Goal: Check status: Check status

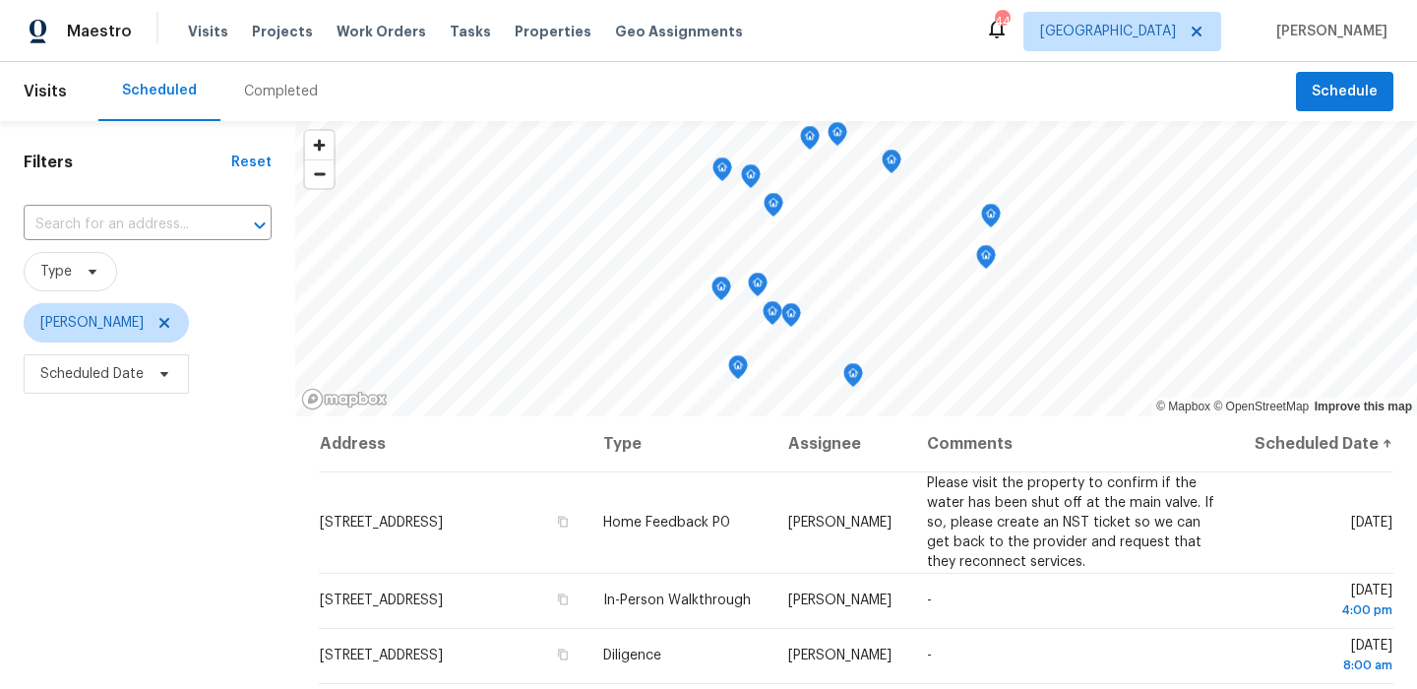
scroll to position [278, 0]
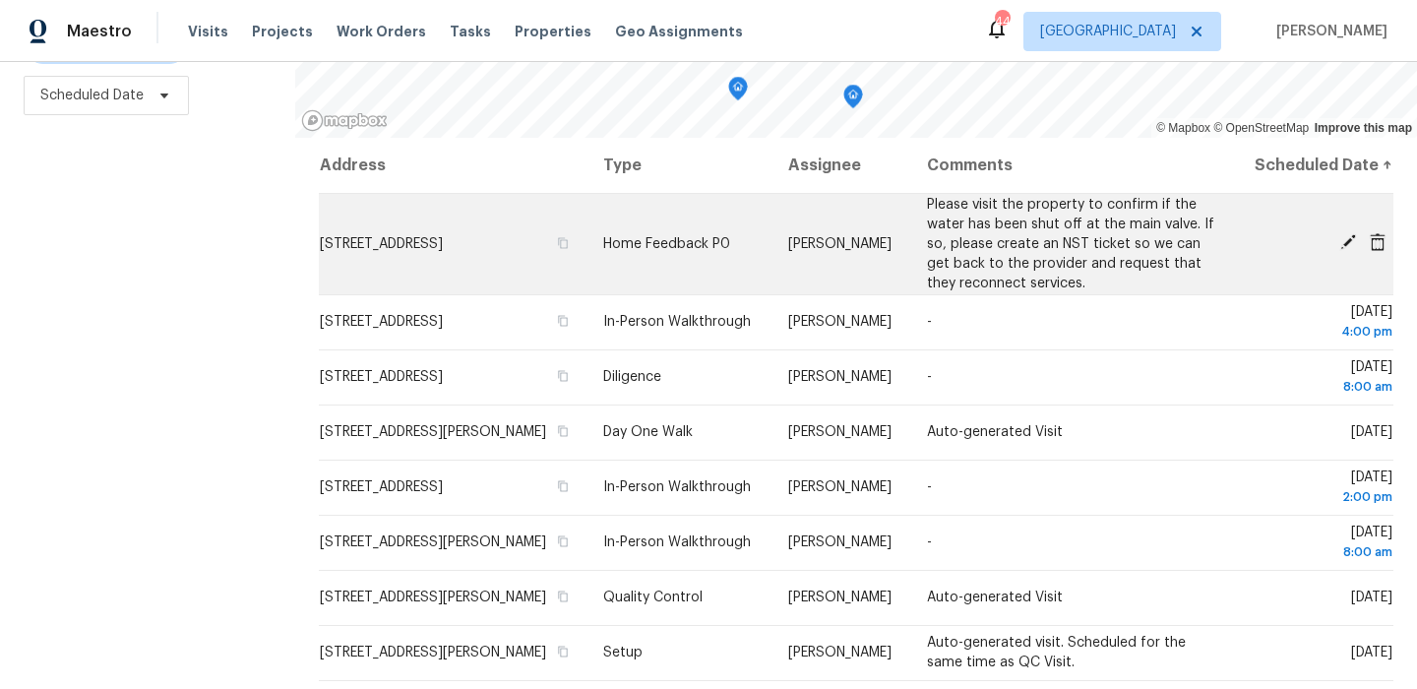
click at [1353, 251] on icon at bounding box center [1348, 242] width 18 height 18
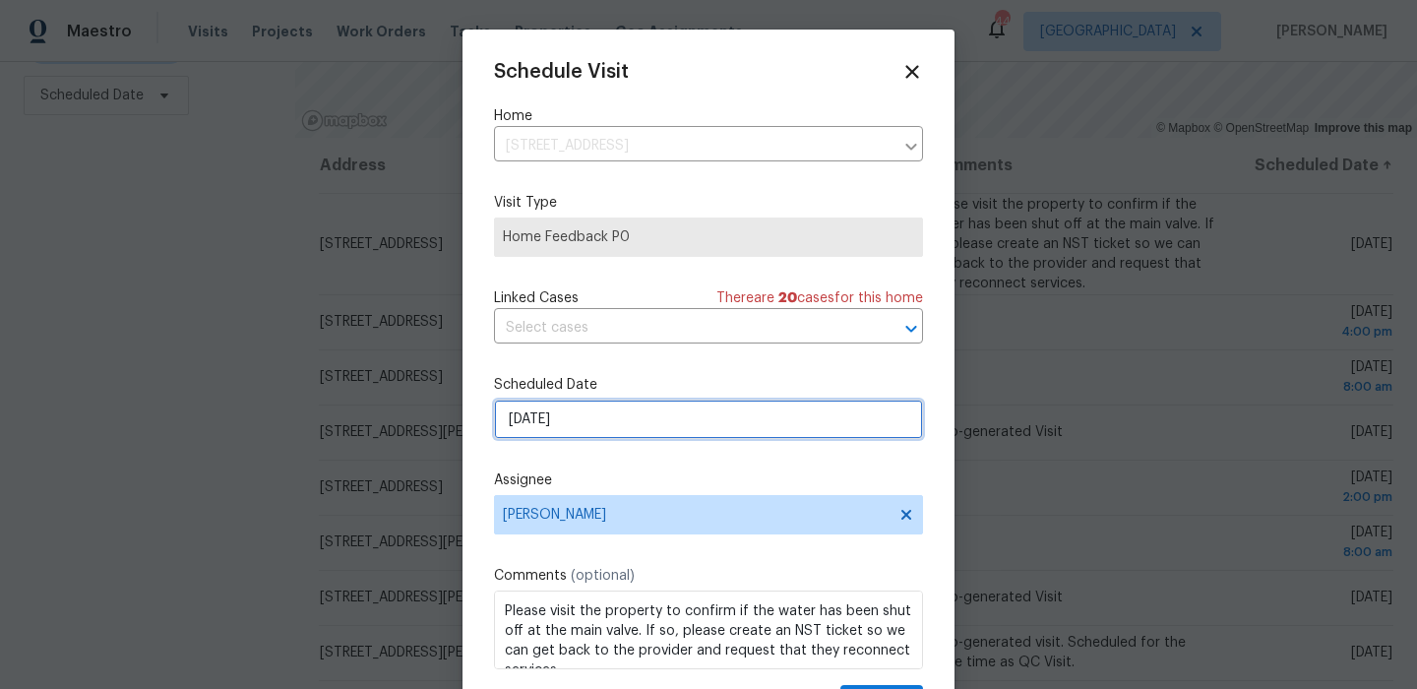
click at [731, 423] on input "9/30/2025" at bounding box center [708, 418] width 429 height 39
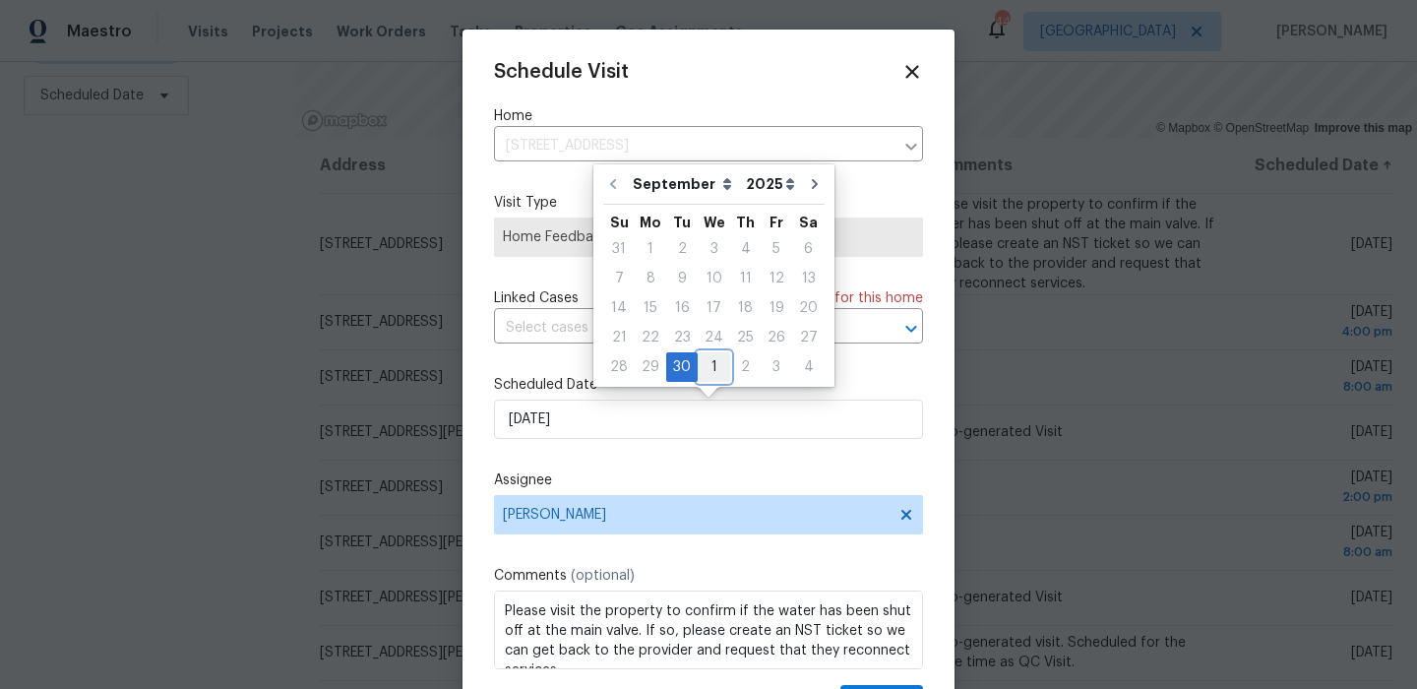
click at [712, 376] on div "1" at bounding box center [714, 367] width 32 height 28
type input "10/1/2025"
select select "9"
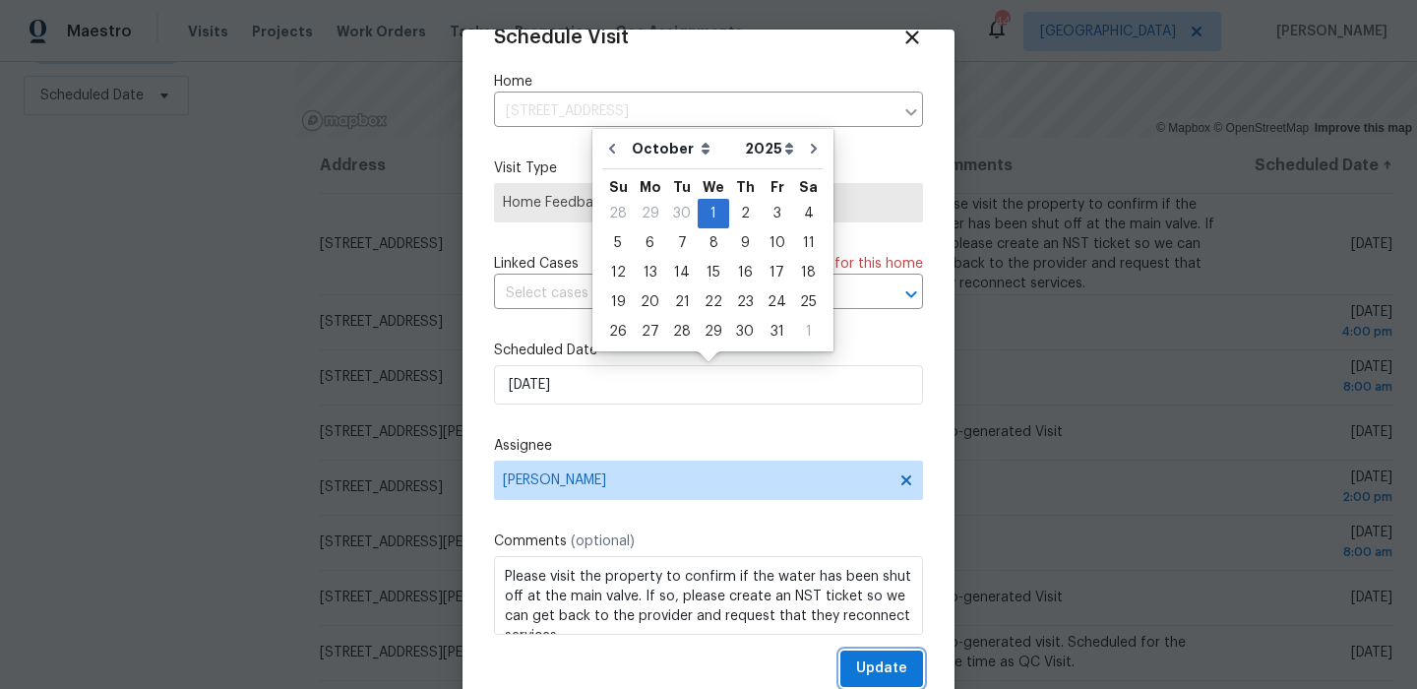
click at [871, 661] on span "Update" at bounding box center [881, 668] width 51 height 25
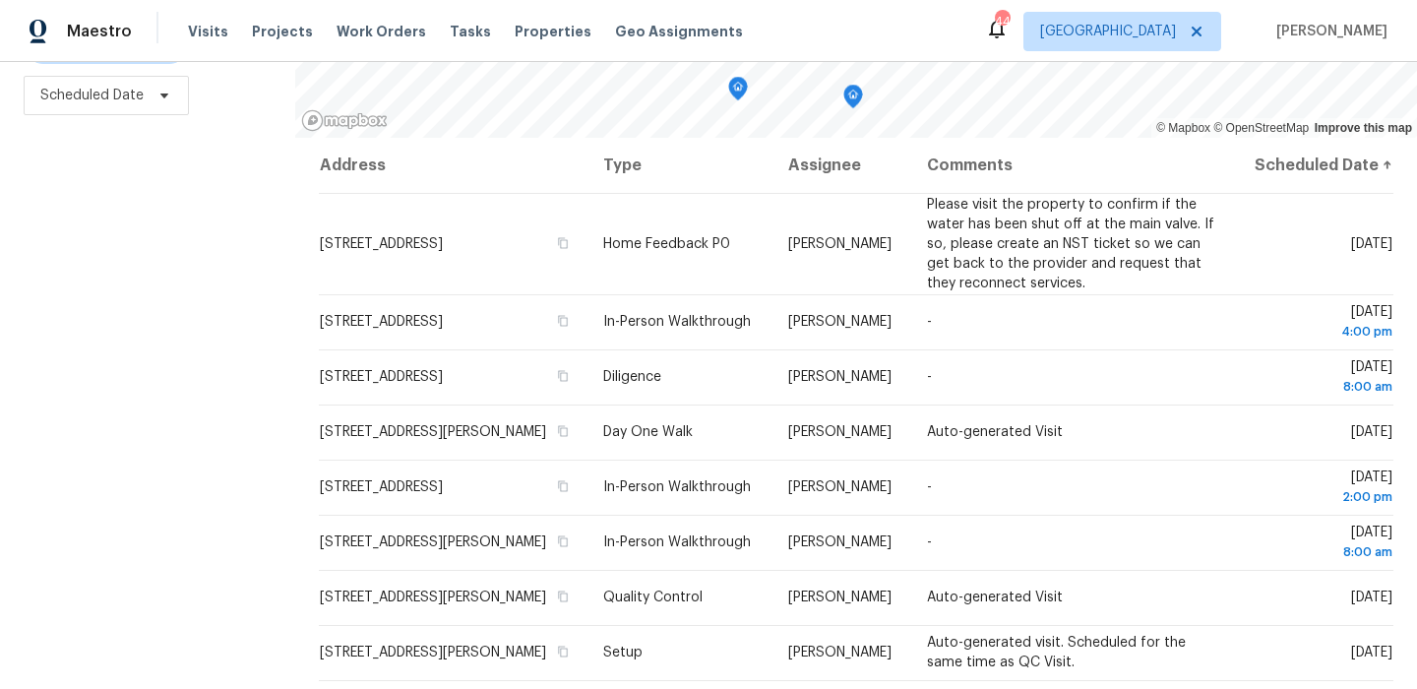
scroll to position [0, 0]
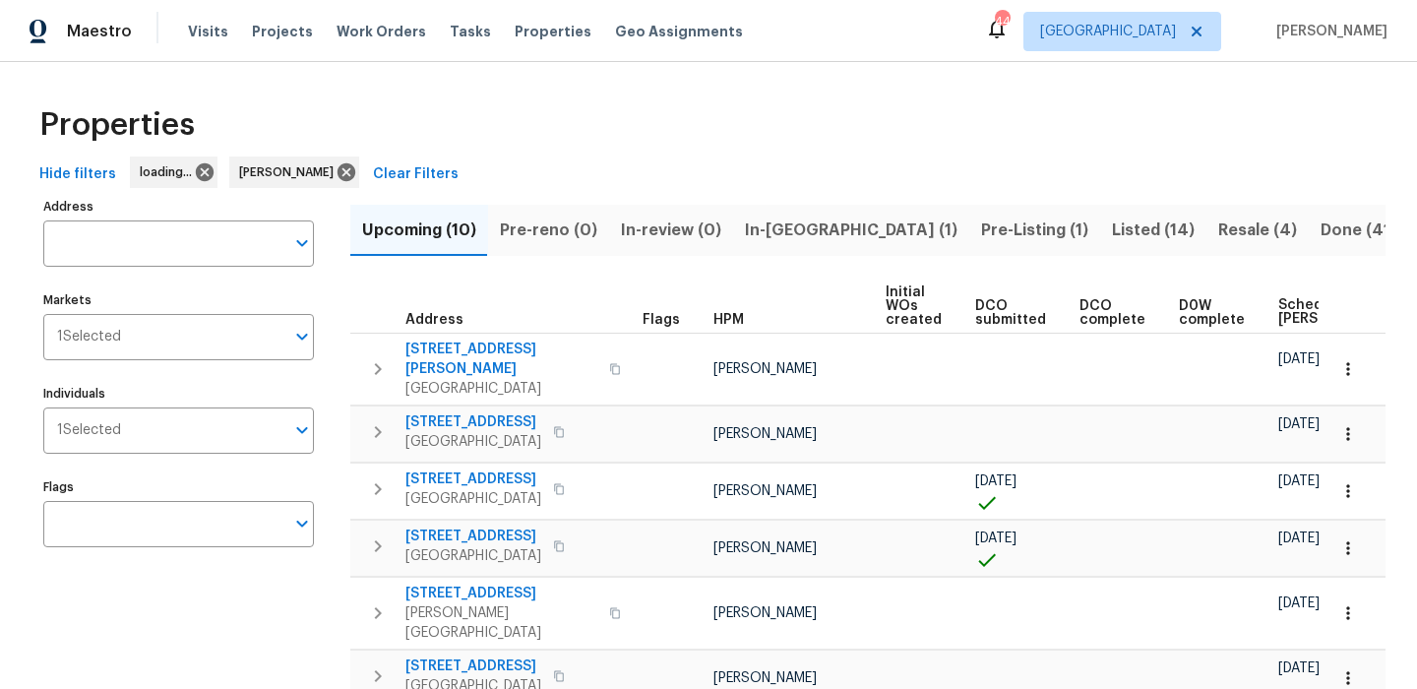
click at [1295, 318] on span "Scheduled [PERSON_NAME]" at bounding box center [1333, 312] width 111 height 28
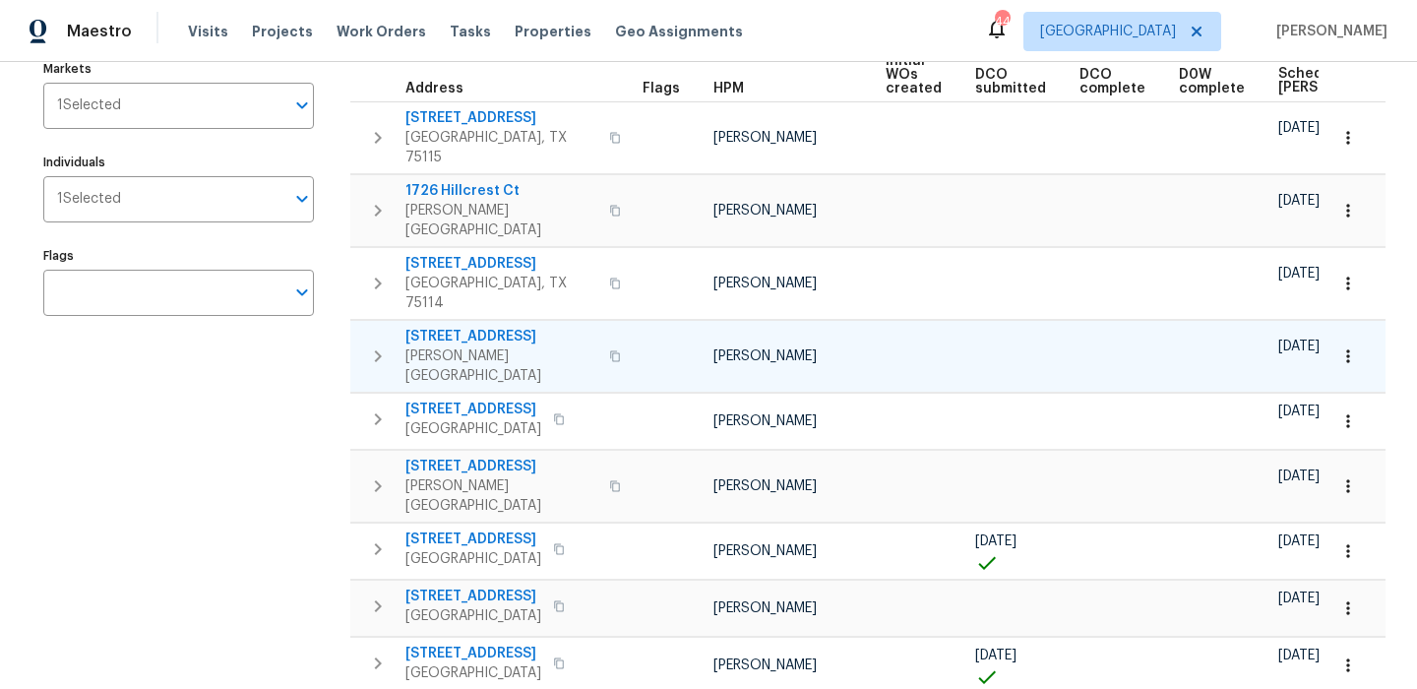
scroll to position [240, 0]
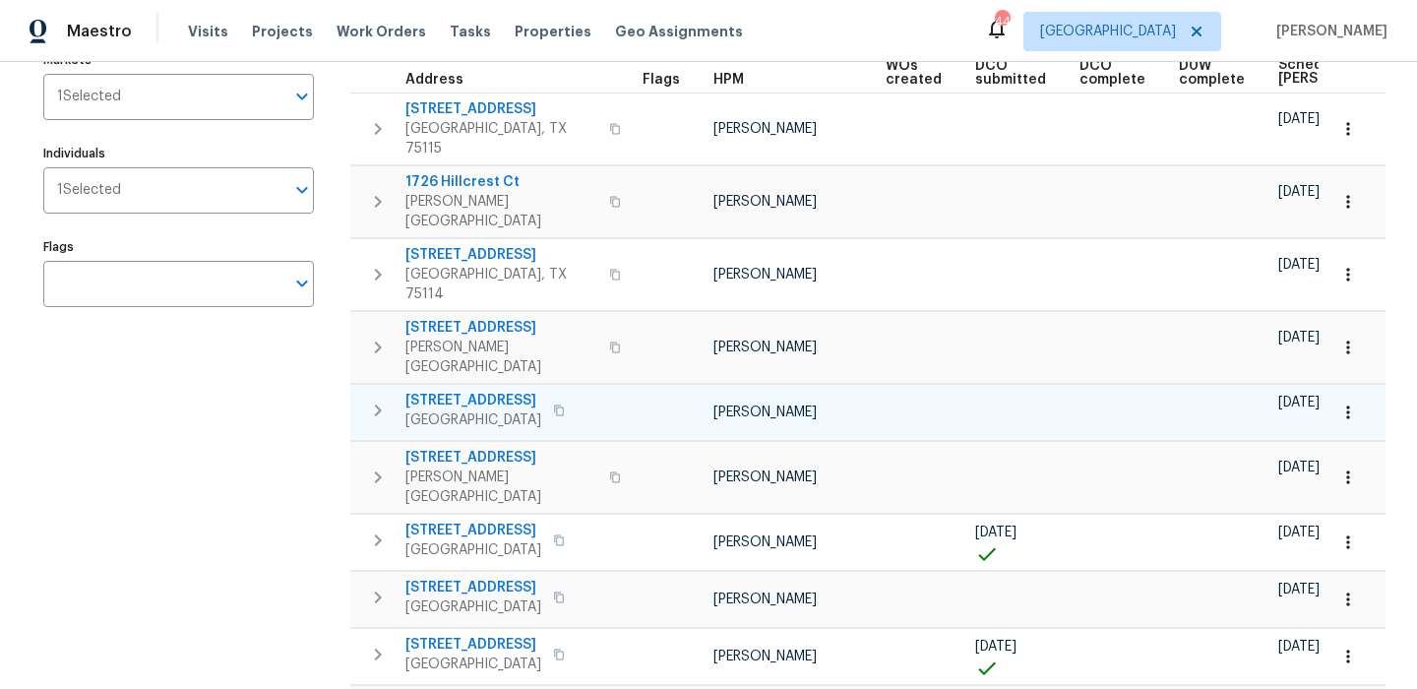
click at [499, 391] on span "[STREET_ADDRESS]" at bounding box center [473, 401] width 136 height 20
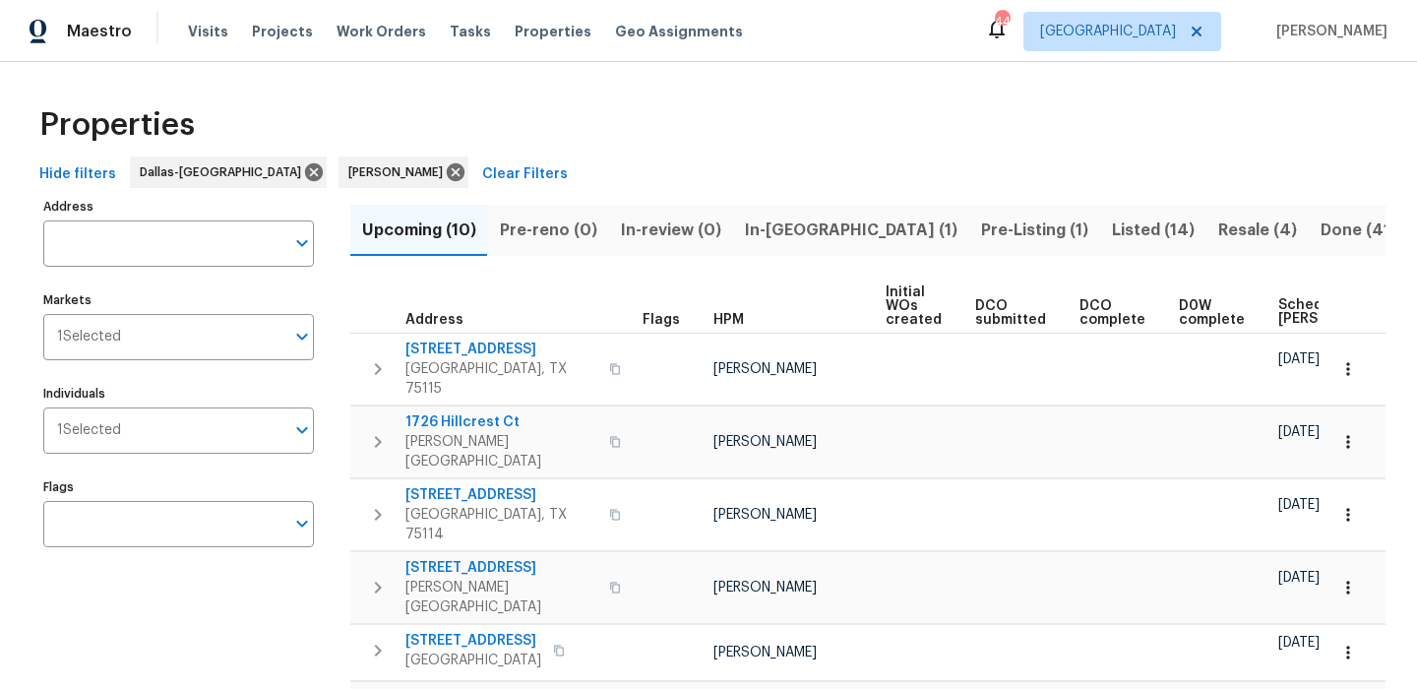
click at [795, 239] on span "In-reno (1)" at bounding box center [851, 230] width 213 height 28
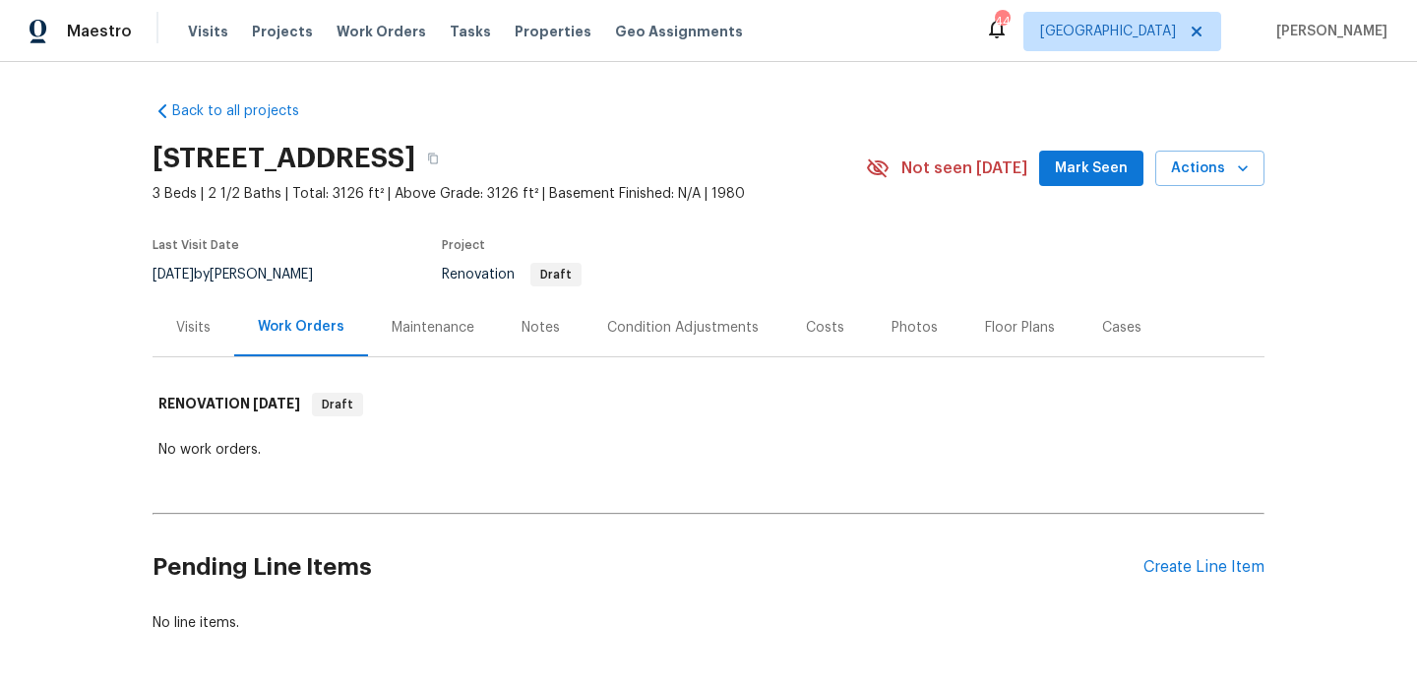
click at [193, 336] on div "Visits" at bounding box center [193, 328] width 34 height 20
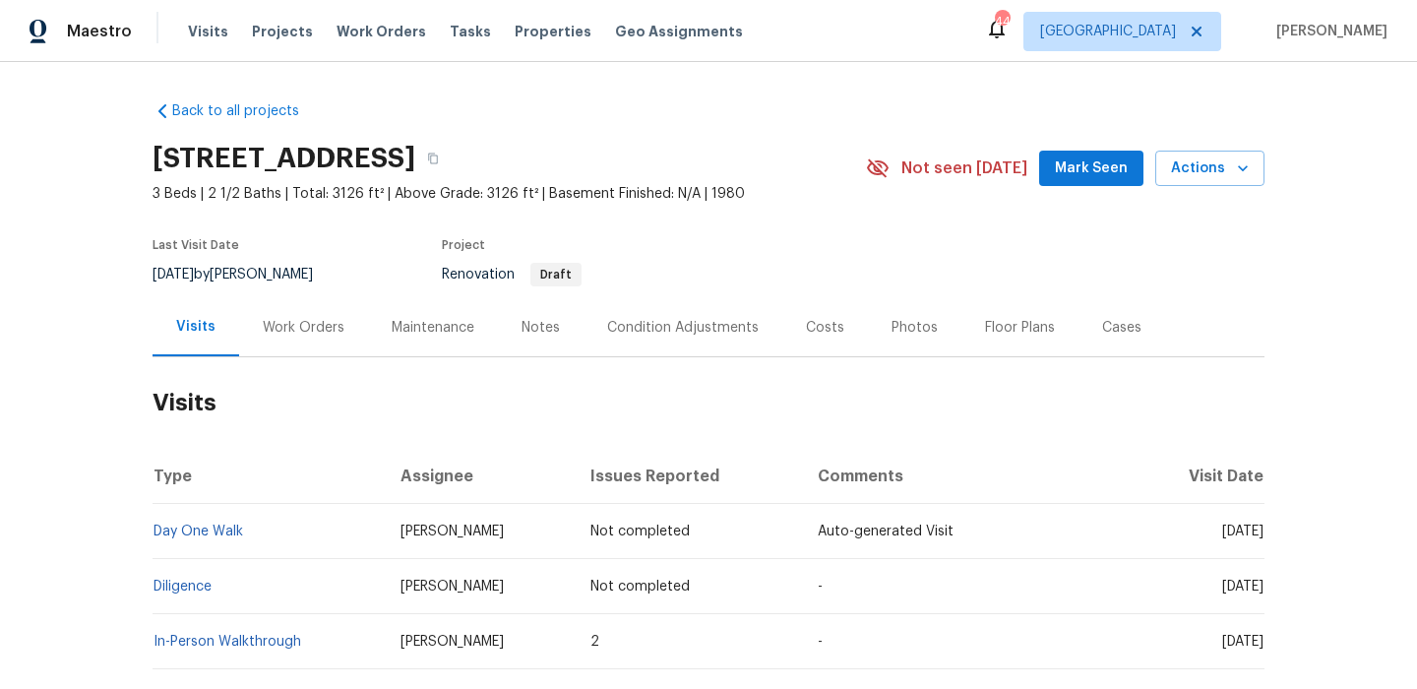
scroll to position [114, 0]
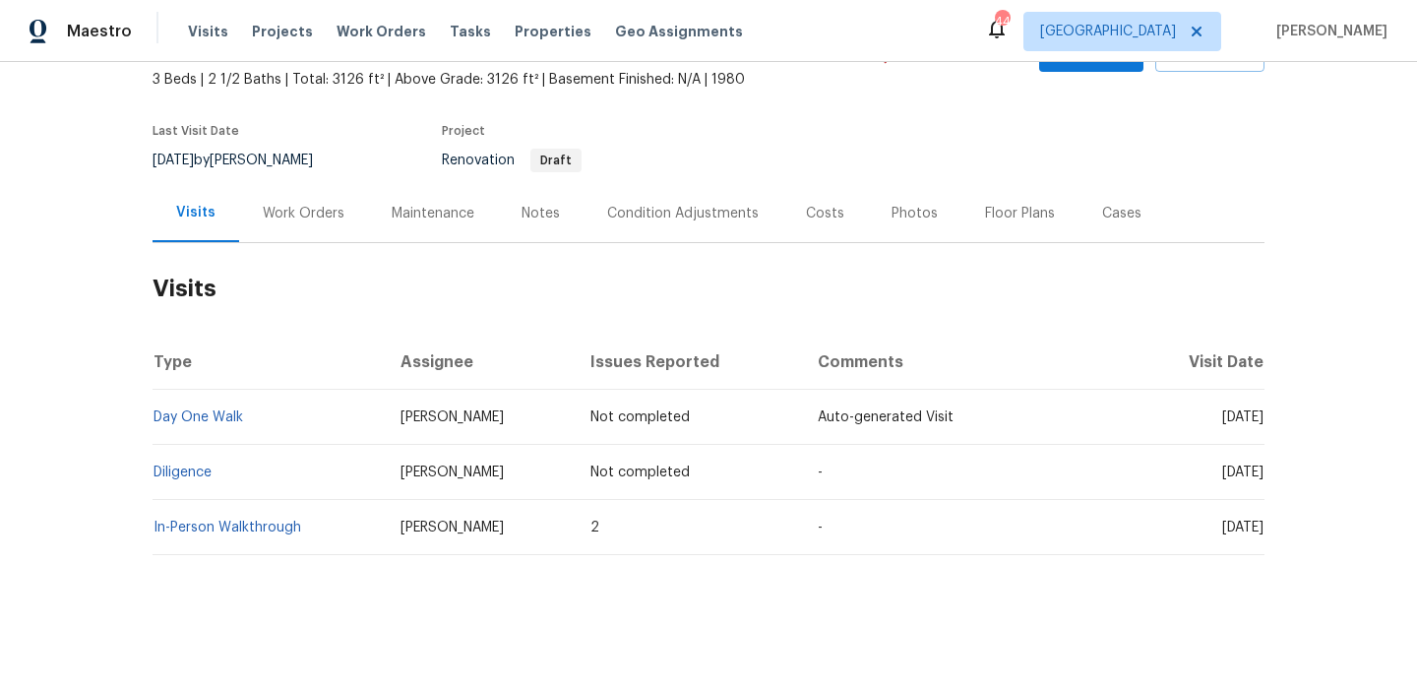
click at [672, 222] on div "Condition Adjustments" at bounding box center [682, 213] width 199 height 58
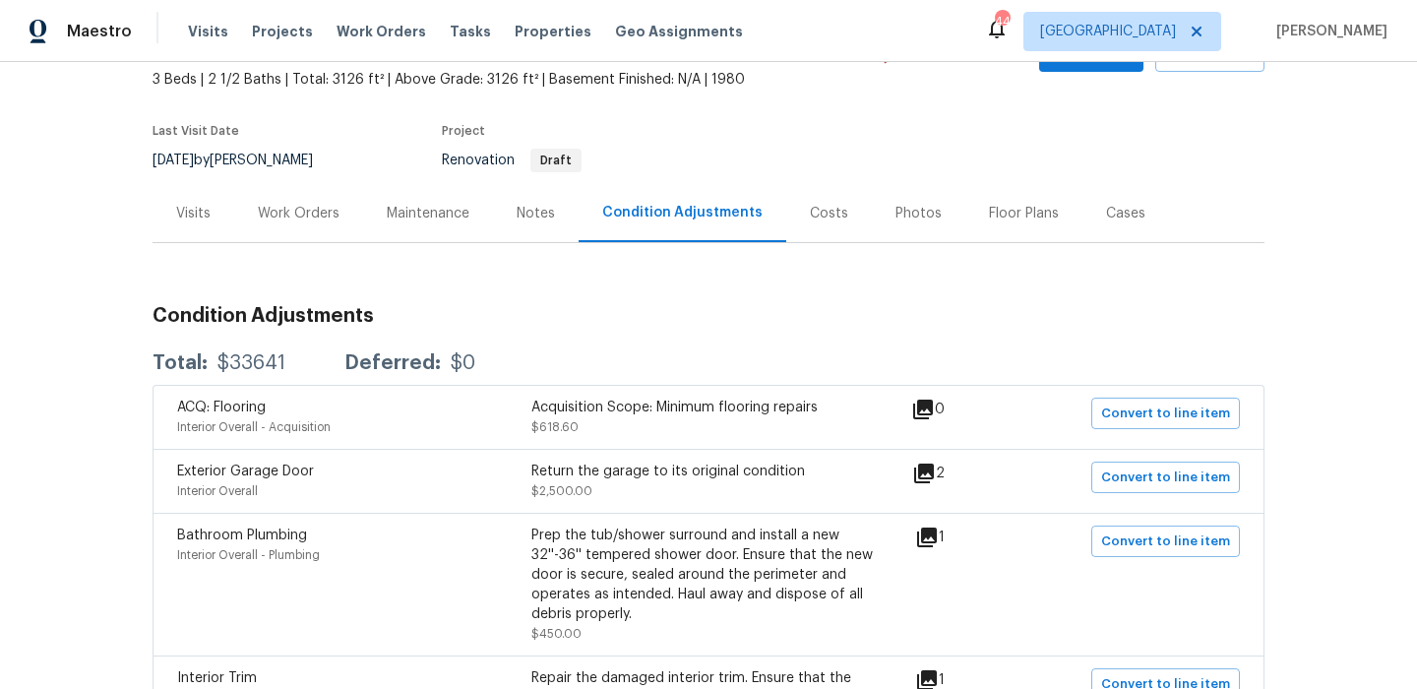
click at [934, 477] on icon at bounding box center [924, 473] width 20 height 20
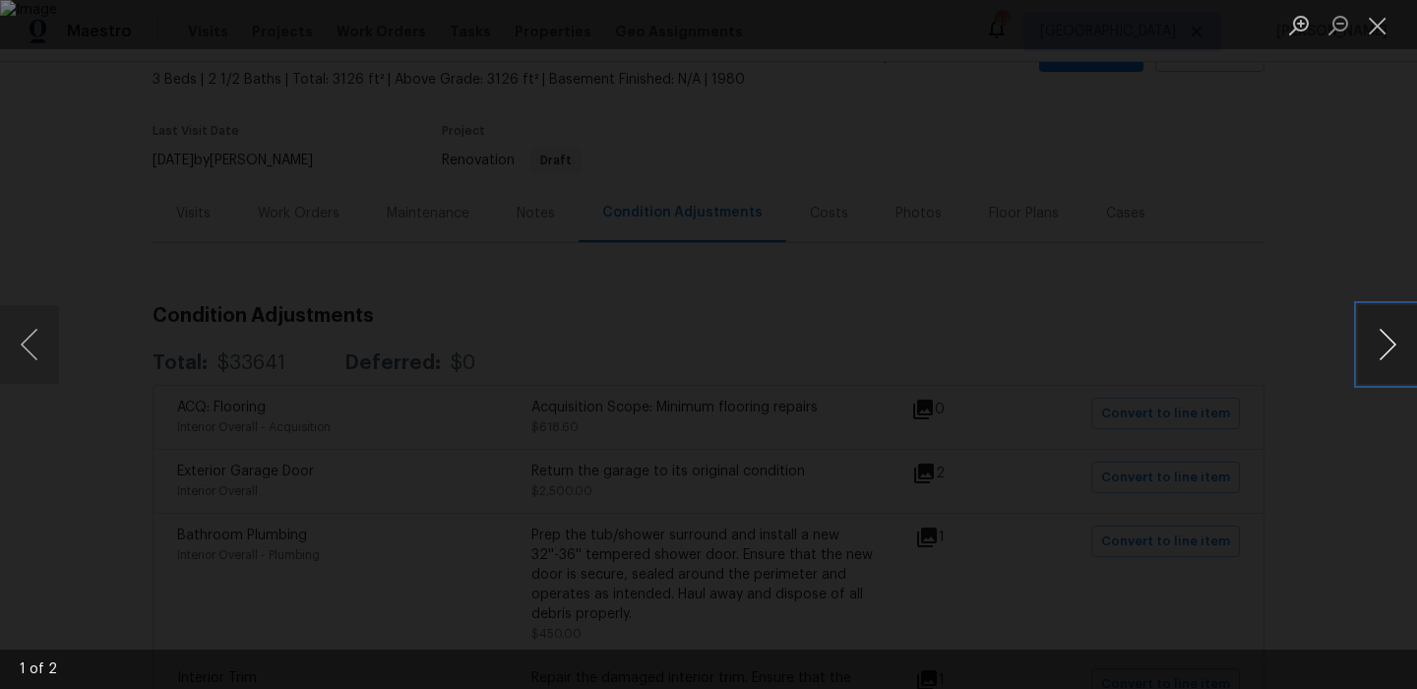
click at [1394, 349] on button "Next image" at bounding box center [1387, 344] width 59 height 79
click at [1373, 36] on button "Close lightbox" at bounding box center [1377, 25] width 39 height 34
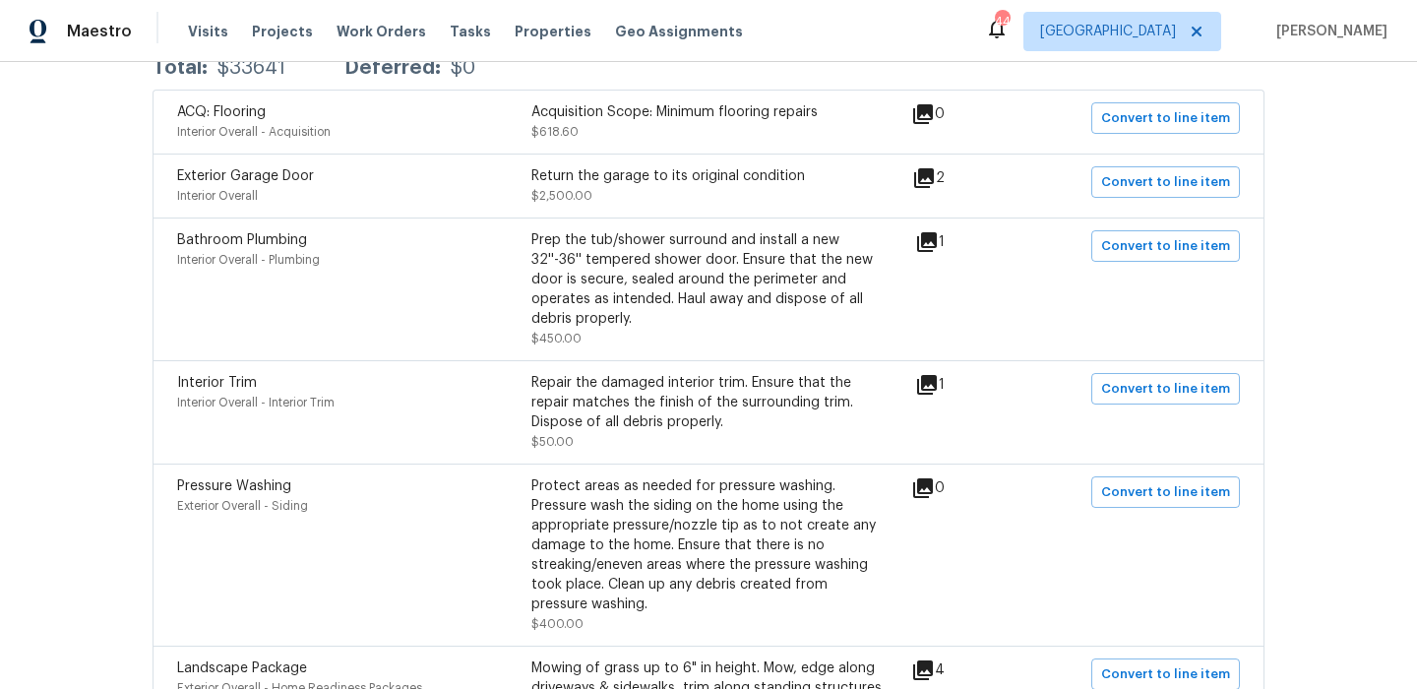
scroll to position [412, 0]
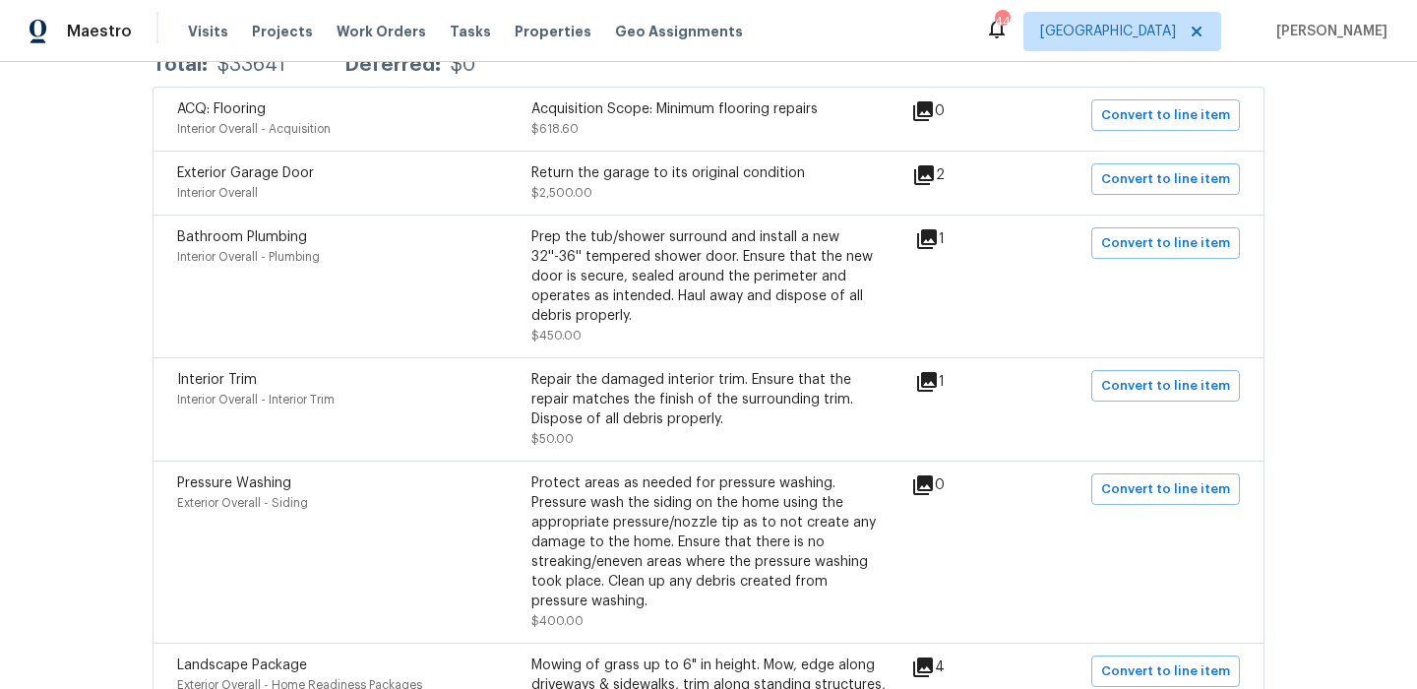
click at [935, 251] on icon at bounding box center [927, 239] width 24 height 24
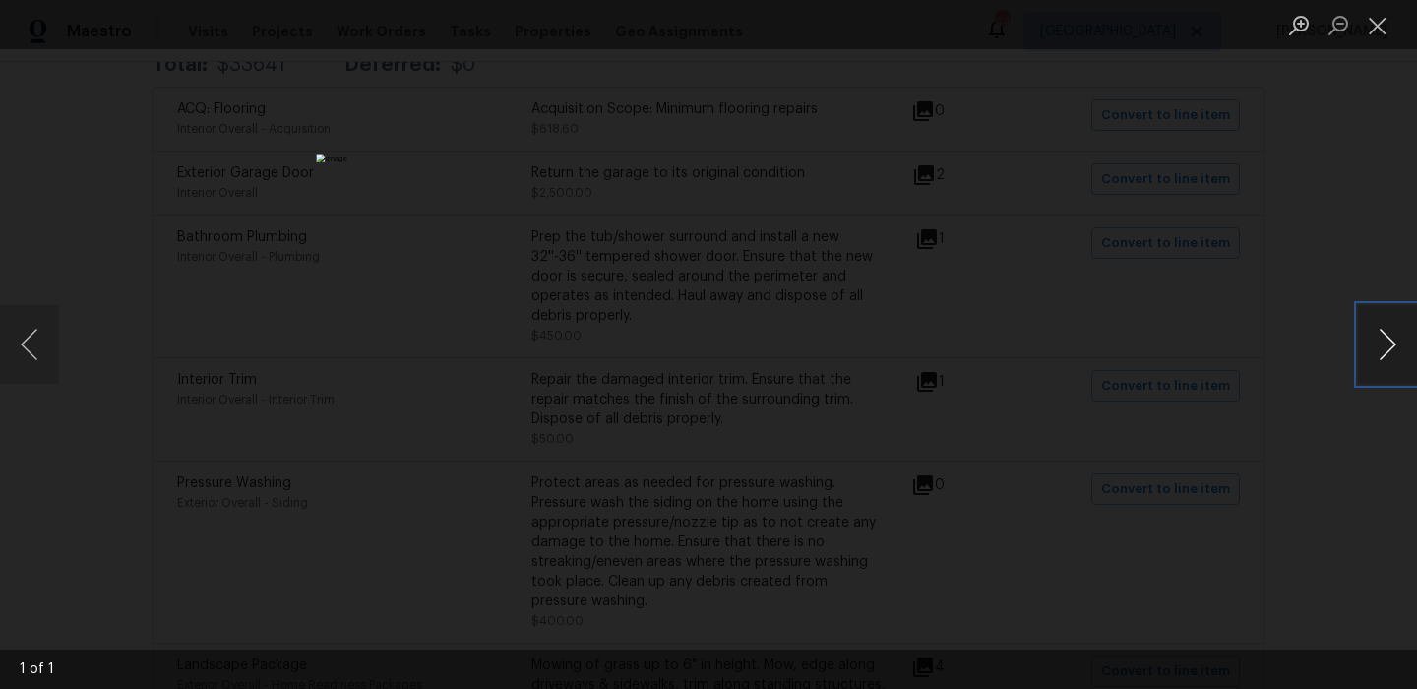
click at [1380, 363] on button "Next image" at bounding box center [1387, 344] width 59 height 79
click at [1388, 27] on button "Close lightbox" at bounding box center [1377, 25] width 39 height 34
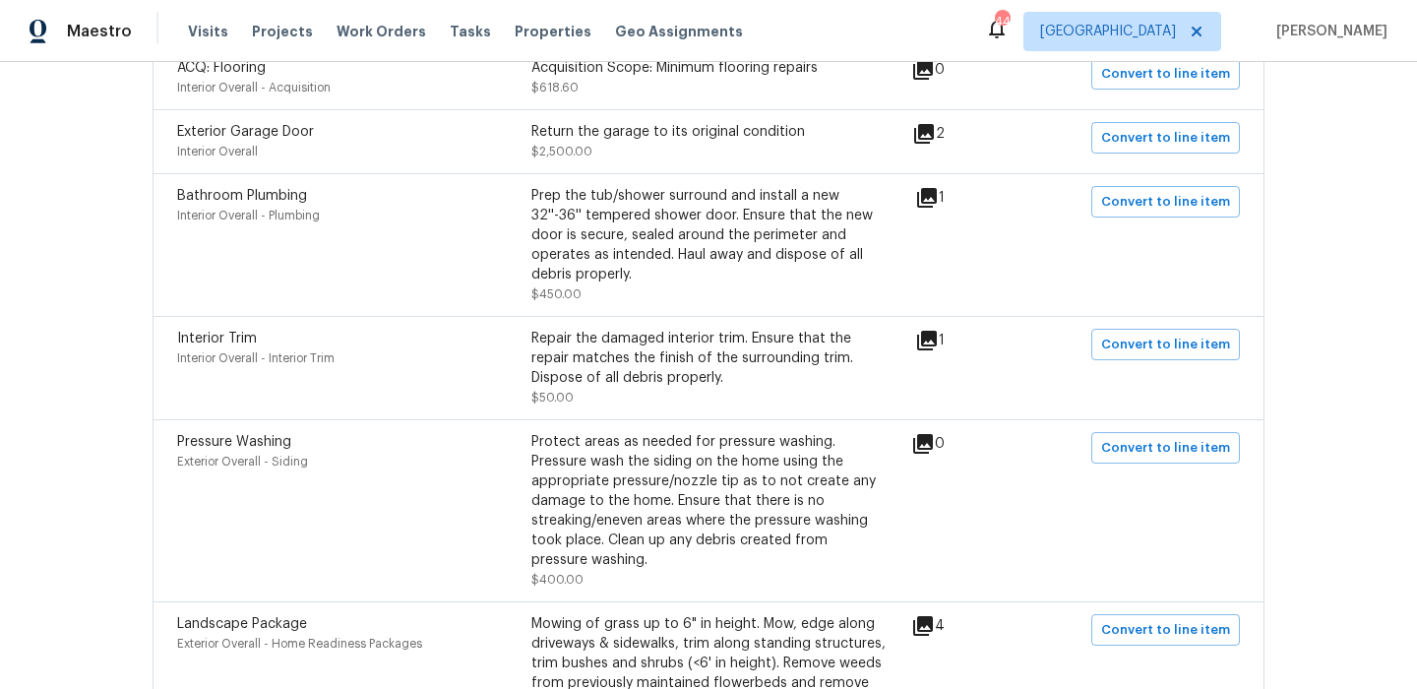
scroll to position [445, 0]
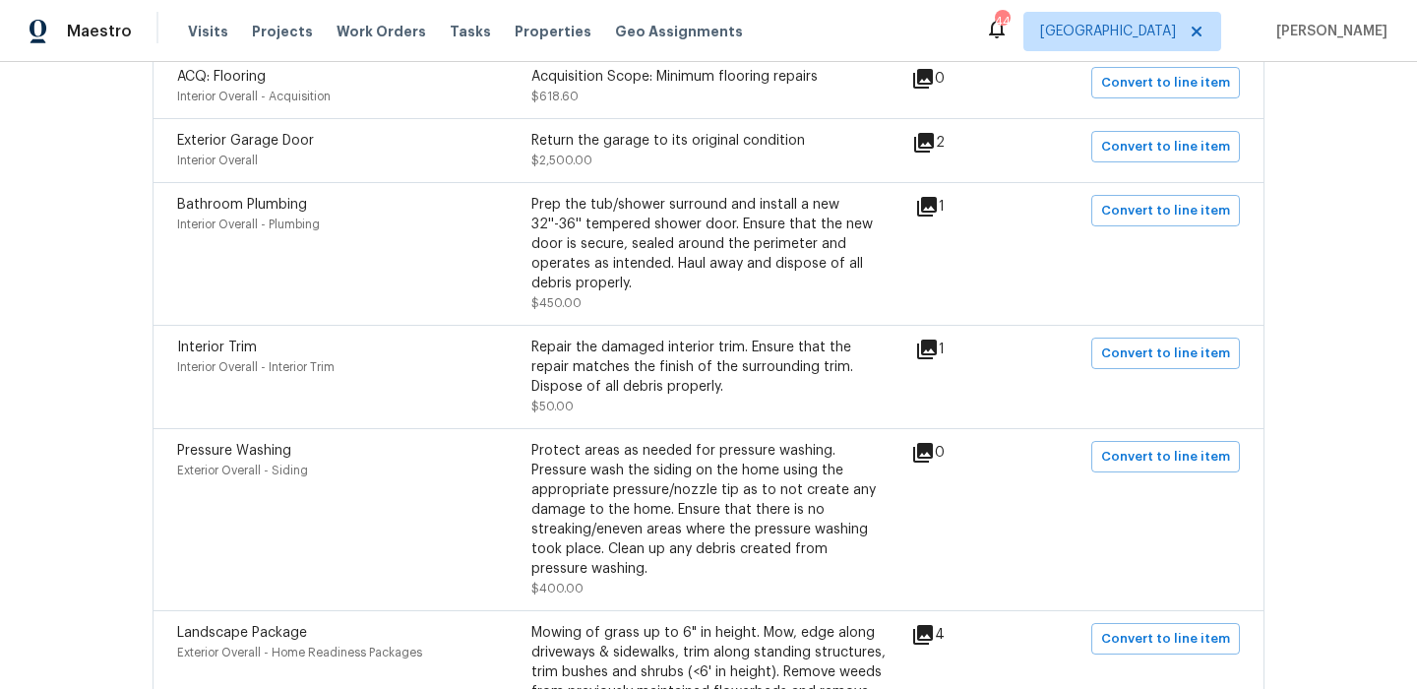
click at [932, 213] on icon at bounding box center [927, 207] width 20 height 20
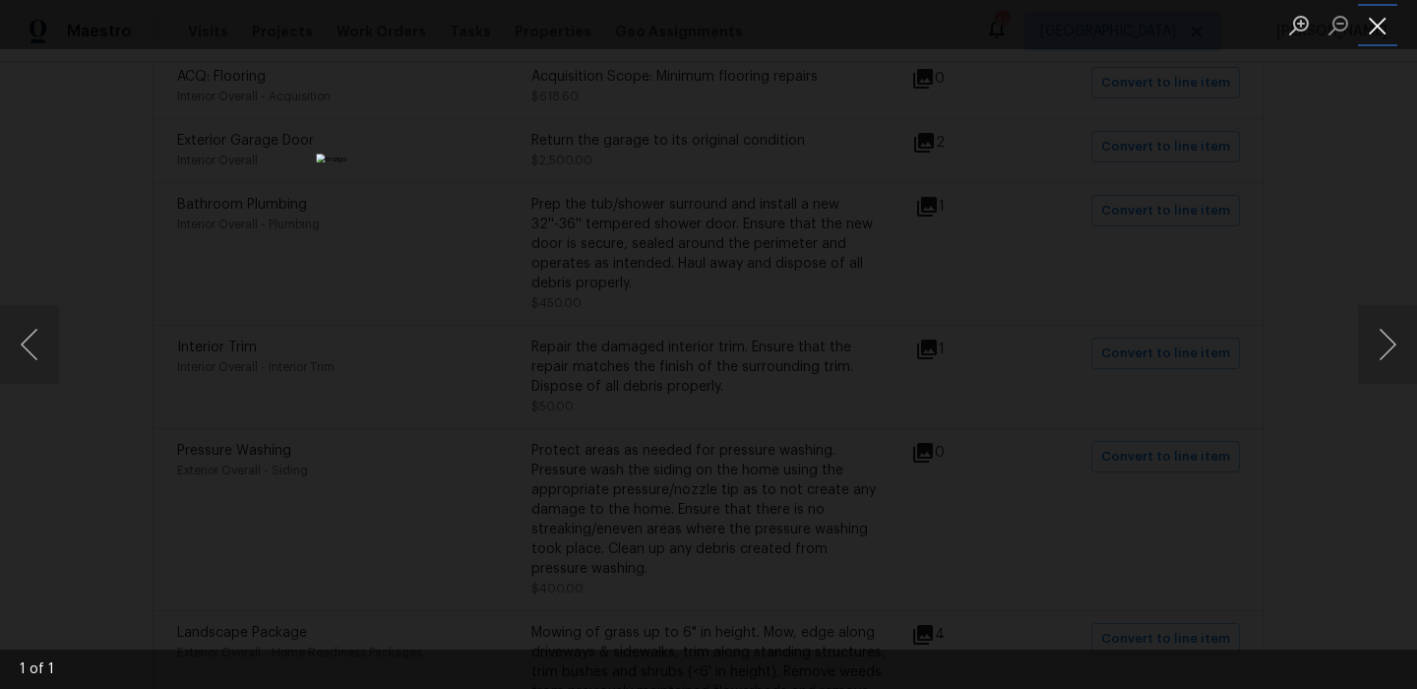
click at [1392, 31] on button "Close lightbox" at bounding box center [1377, 25] width 39 height 34
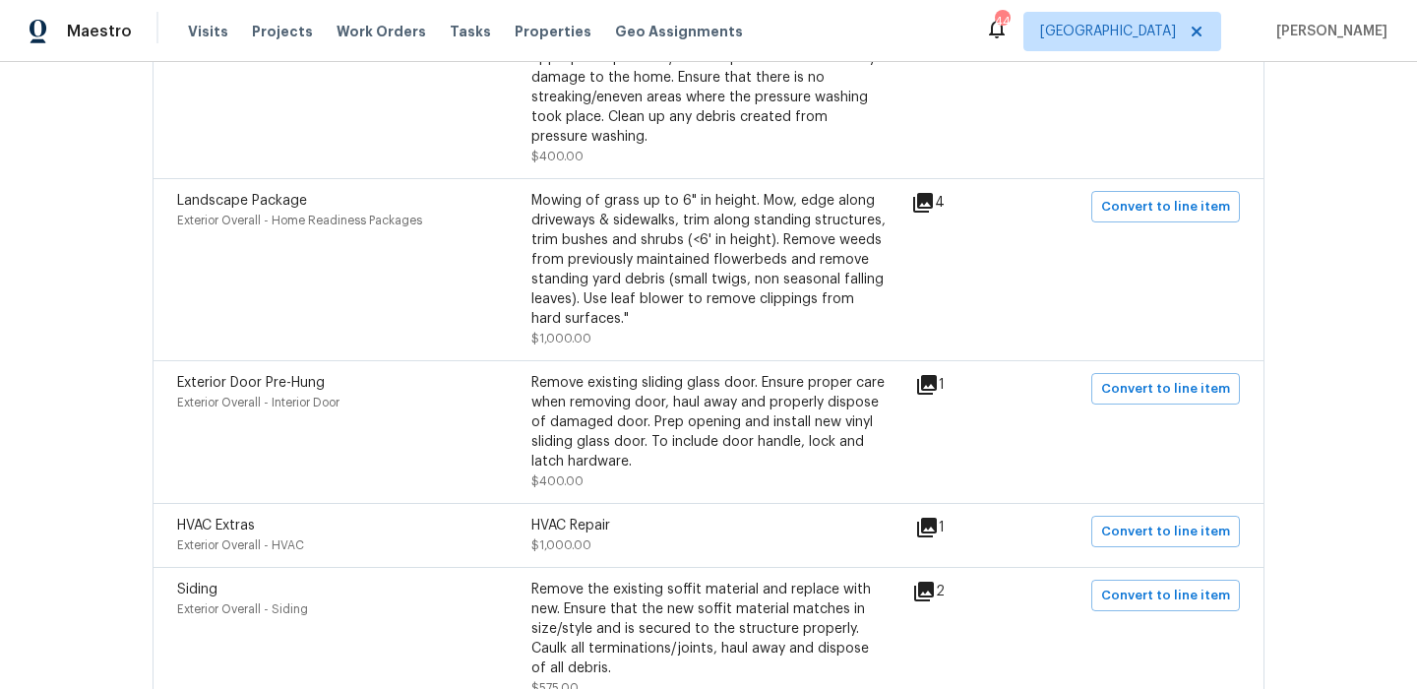
scroll to position [891, 0]
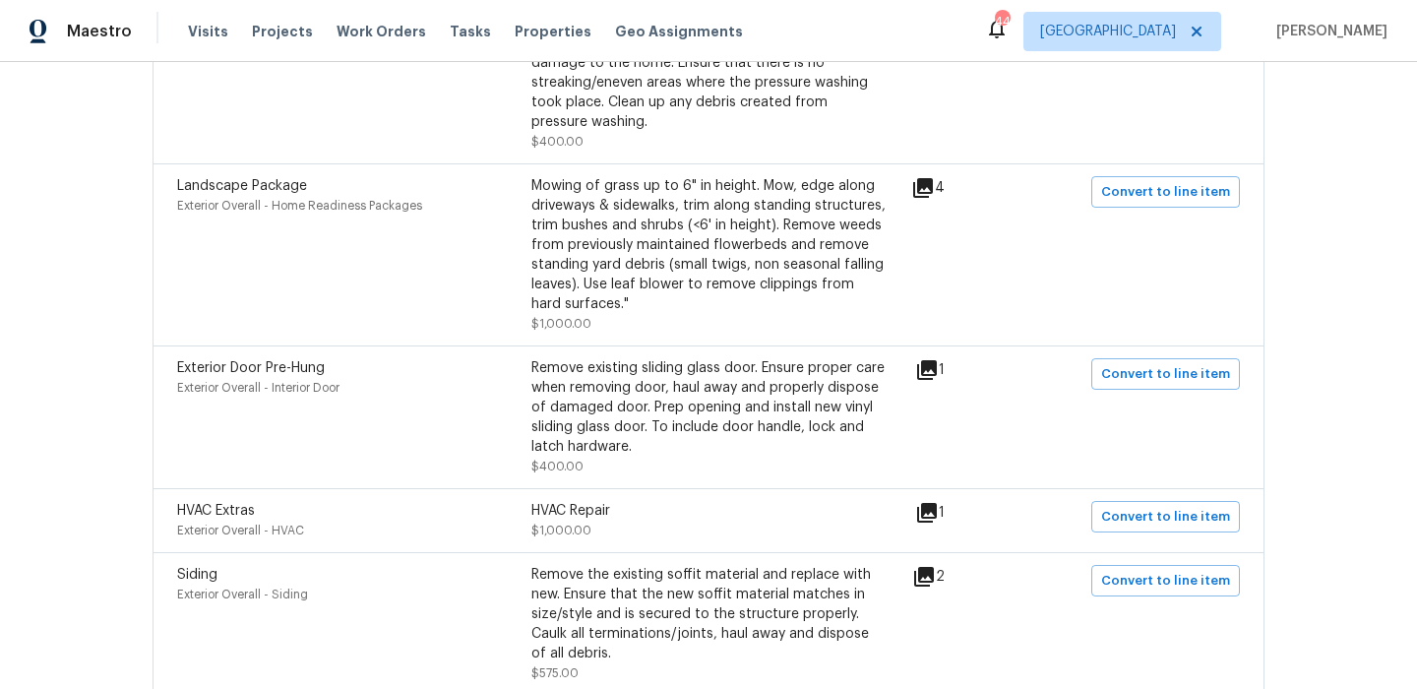
click at [931, 193] on icon at bounding box center [923, 188] width 24 height 24
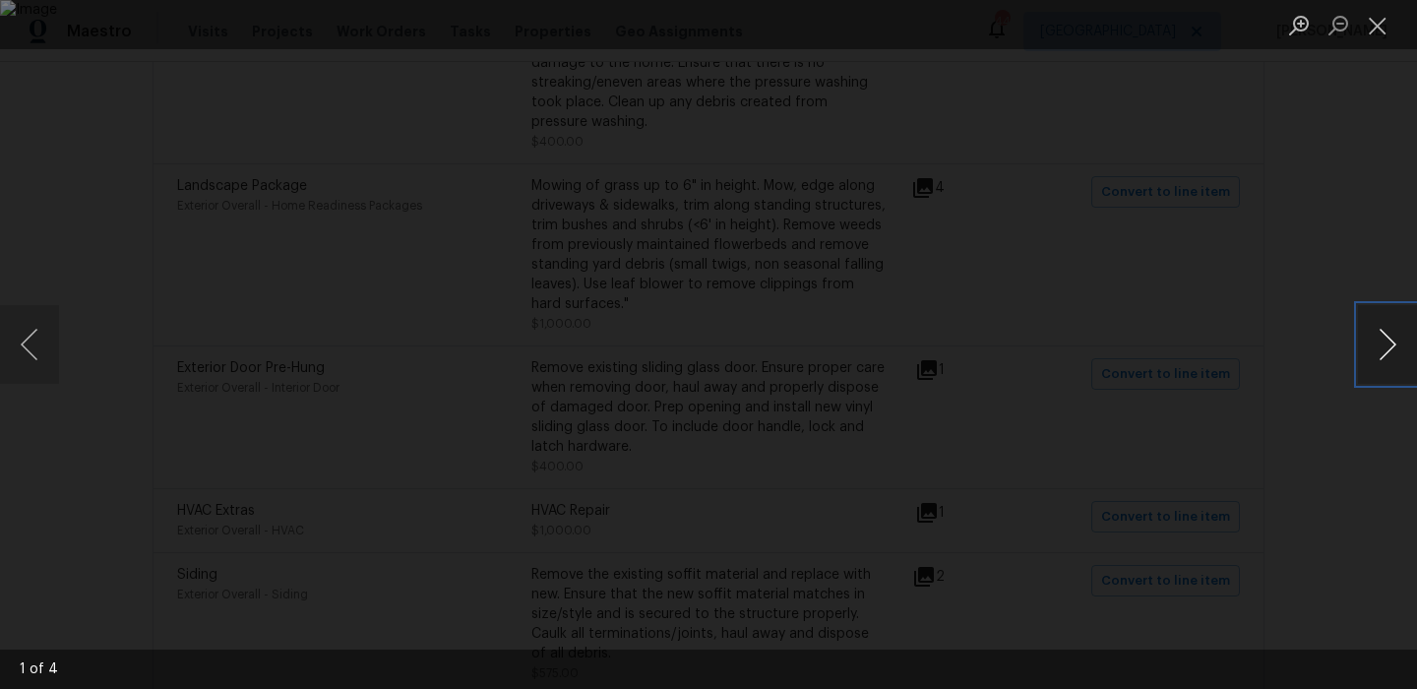
click at [1399, 342] on button "Next image" at bounding box center [1387, 344] width 59 height 79
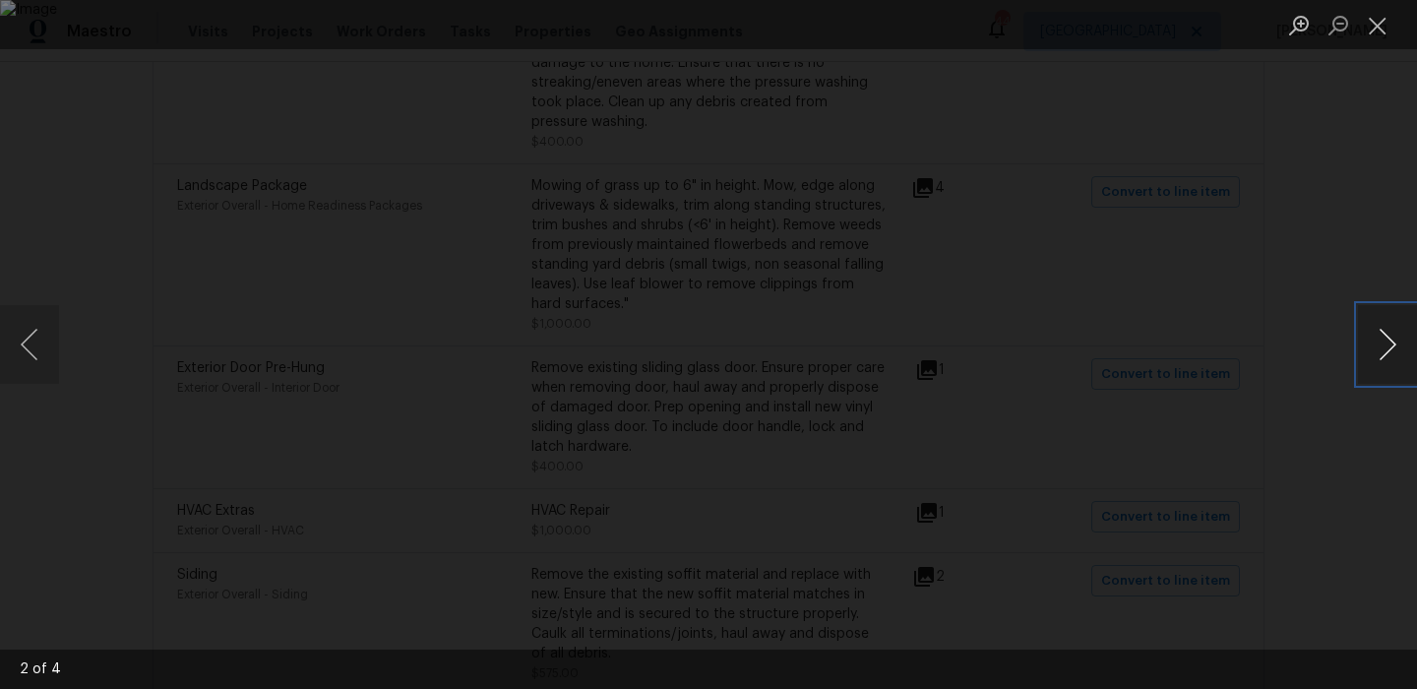
click at [1399, 342] on button "Next image" at bounding box center [1387, 344] width 59 height 79
click at [1371, 25] on button "Close lightbox" at bounding box center [1377, 25] width 39 height 34
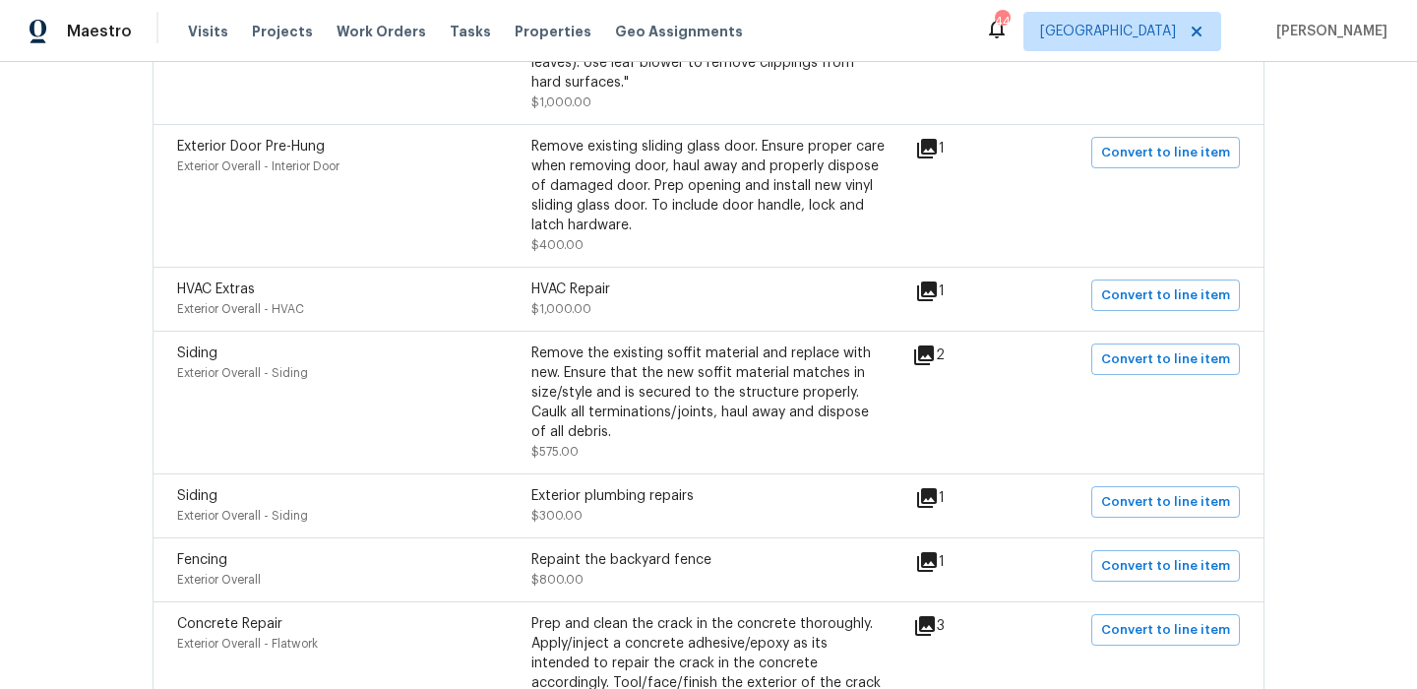
scroll to position [1164, 0]
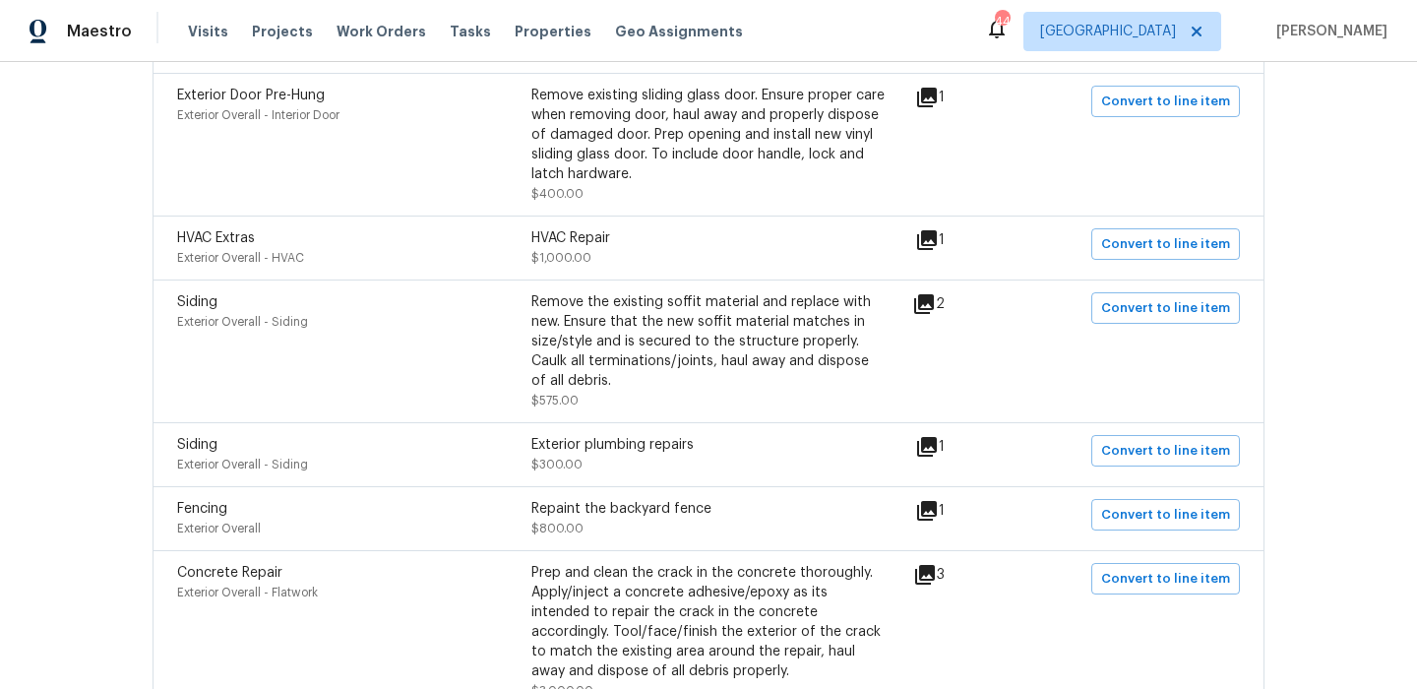
click at [937, 238] on icon at bounding box center [927, 240] width 20 height 20
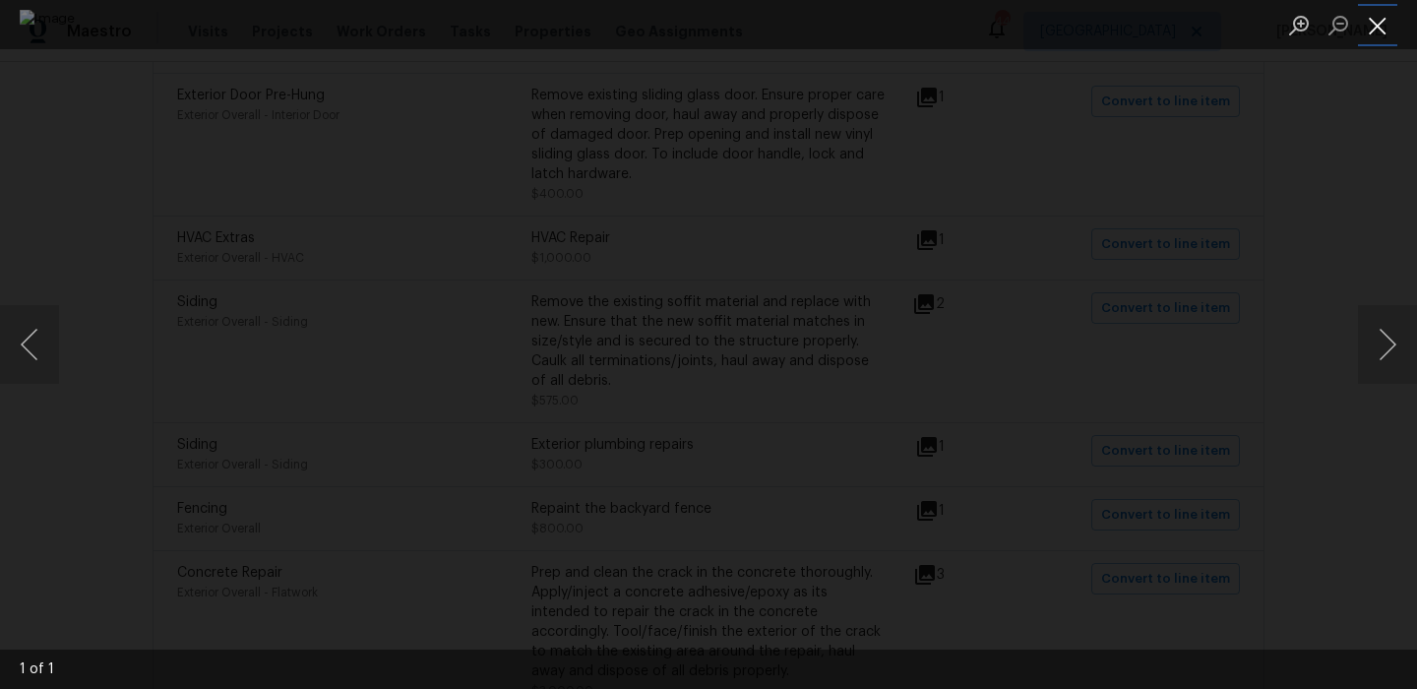
click at [1370, 24] on button "Close lightbox" at bounding box center [1377, 25] width 39 height 34
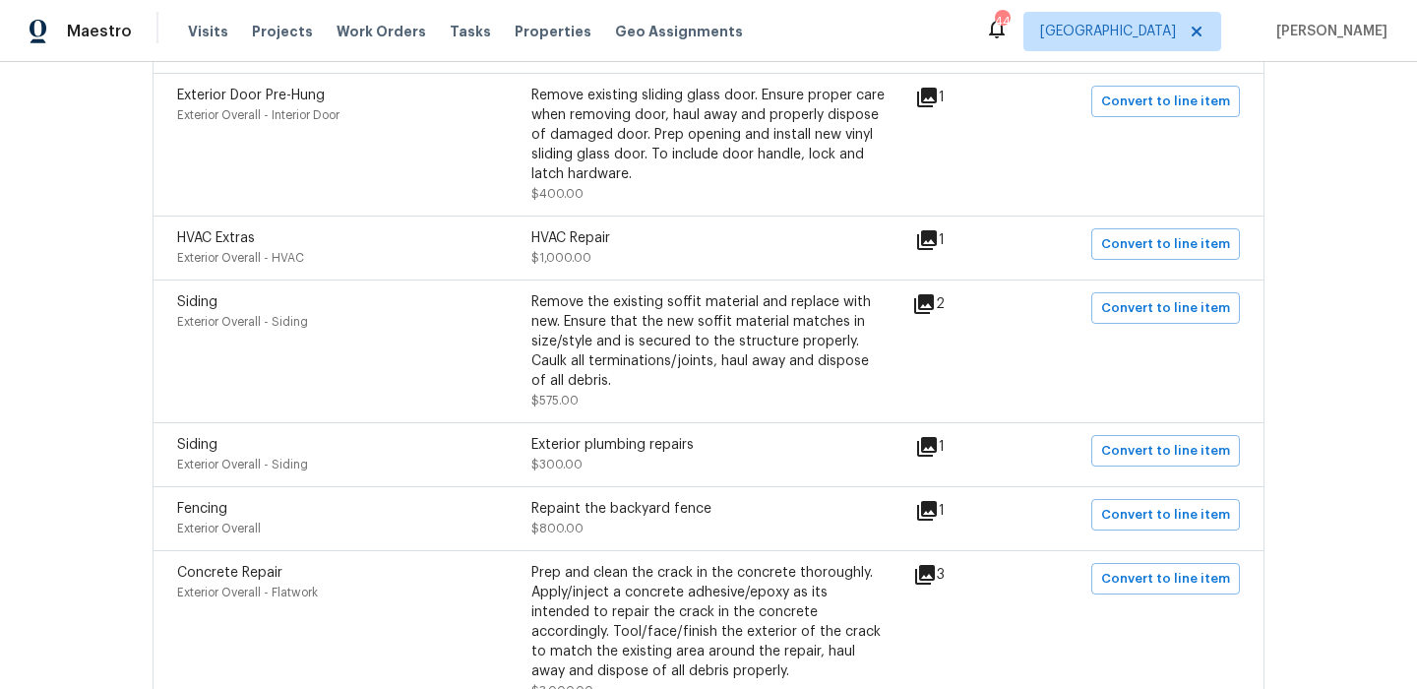
click at [939, 515] on icon at bounding box center [927, 511] width 24 height 24
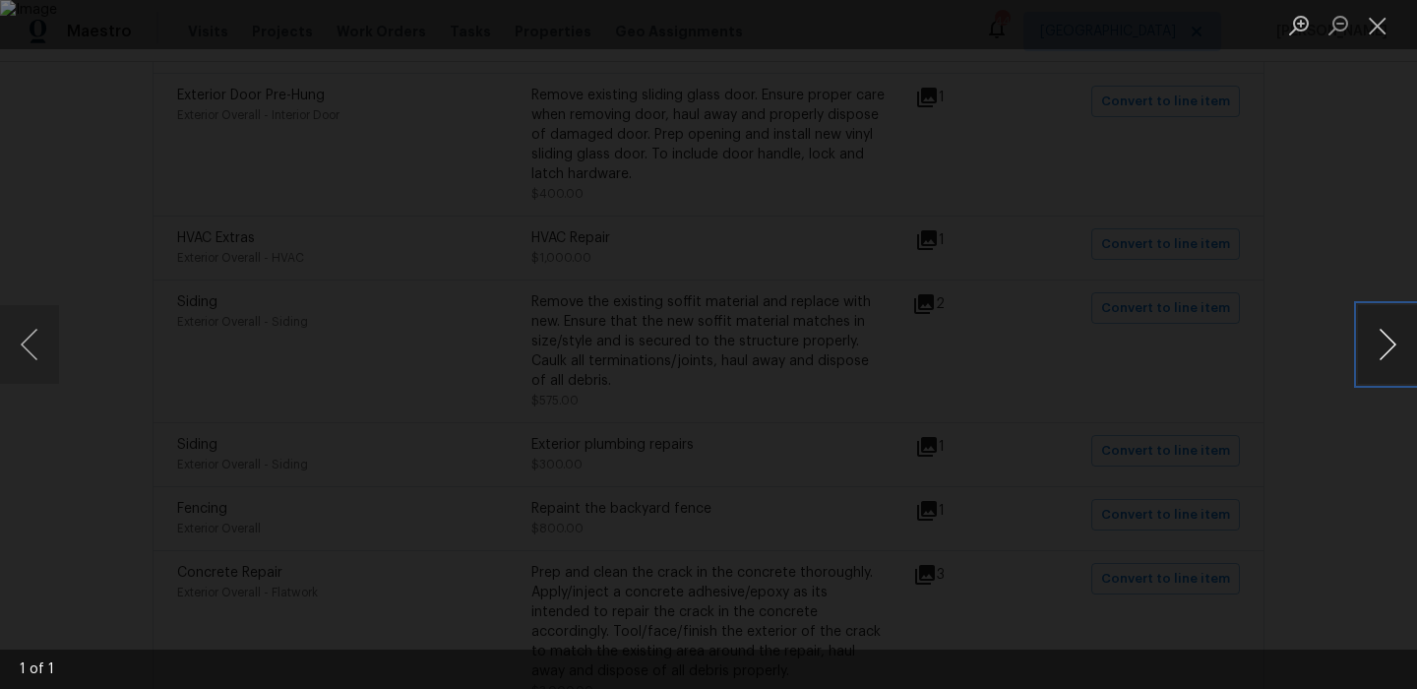
click at [1375, 340] on button "Next image" at bounding box center [1387, 344] width 59 height 79
click at [1374, 27] on button "Close lightbox" at bounding box center [1377, 25] width 39 height 34
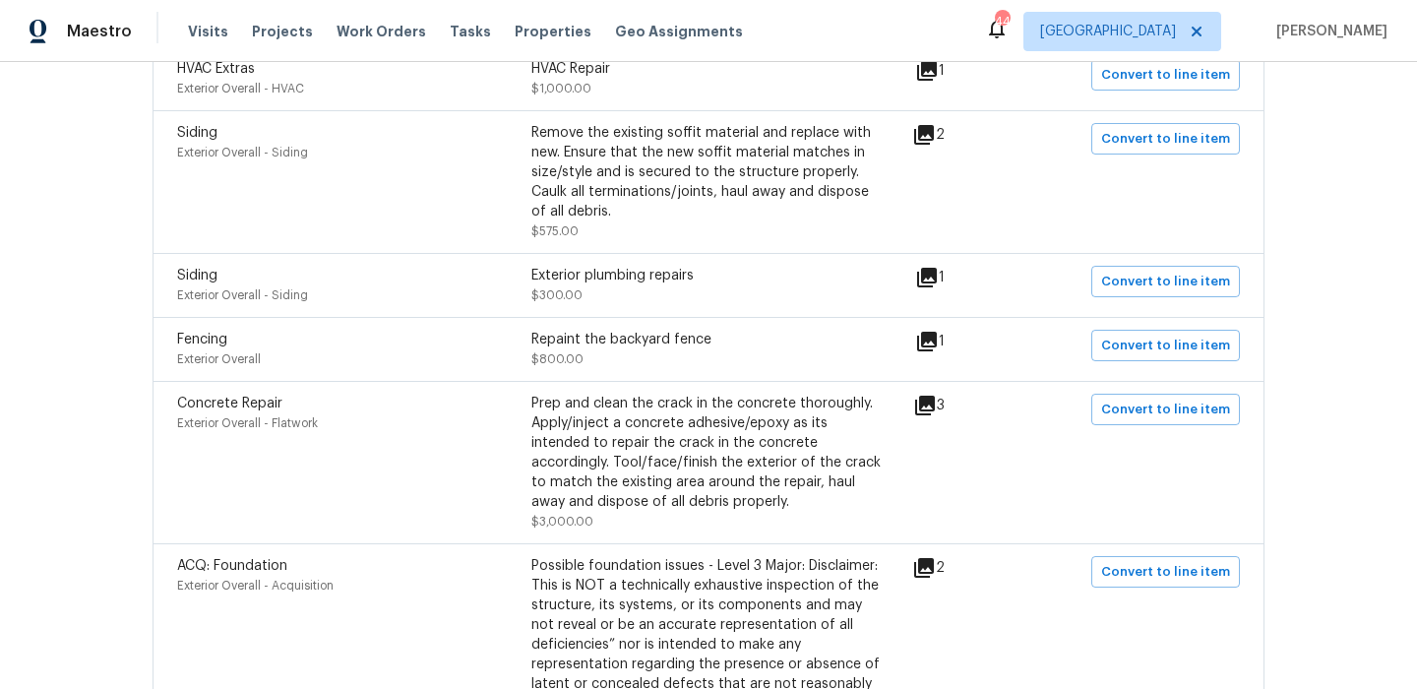
scroll to position [1341, 0]
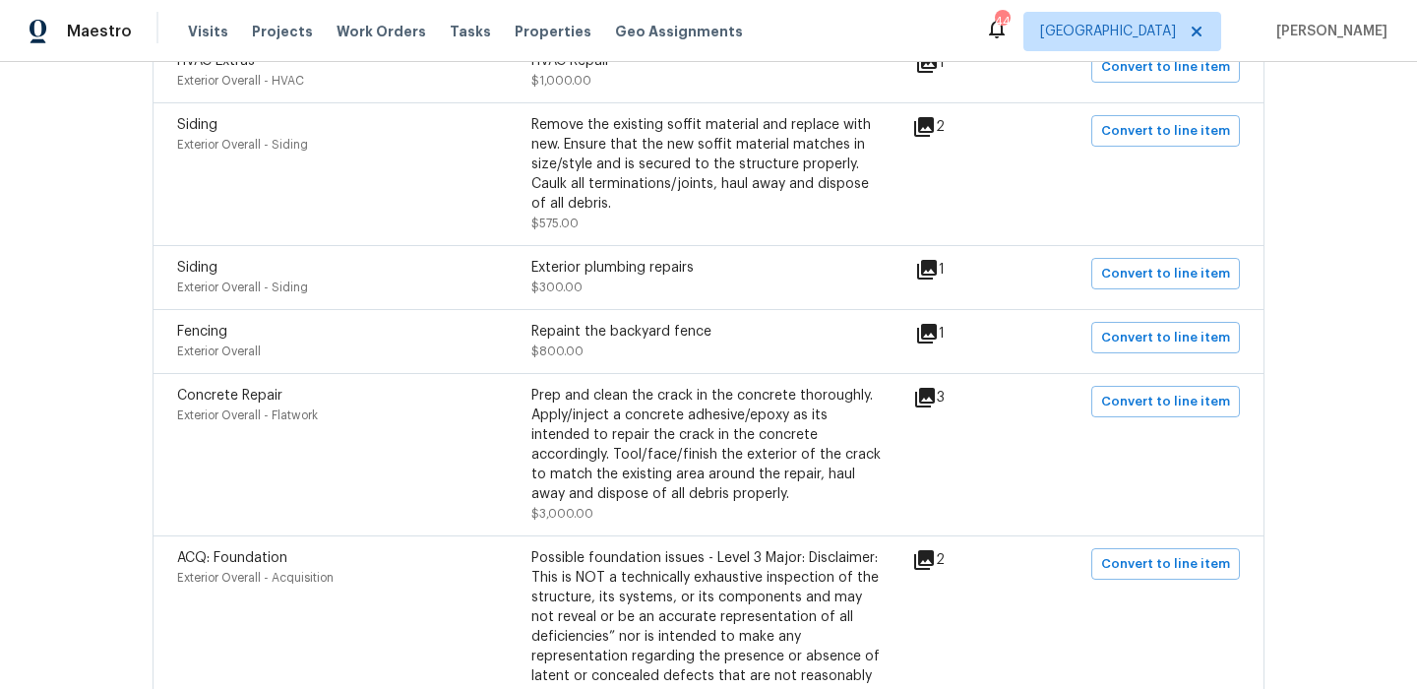
click at [939, 276] on icon at bounding box center [927, 270] width 24 height 24
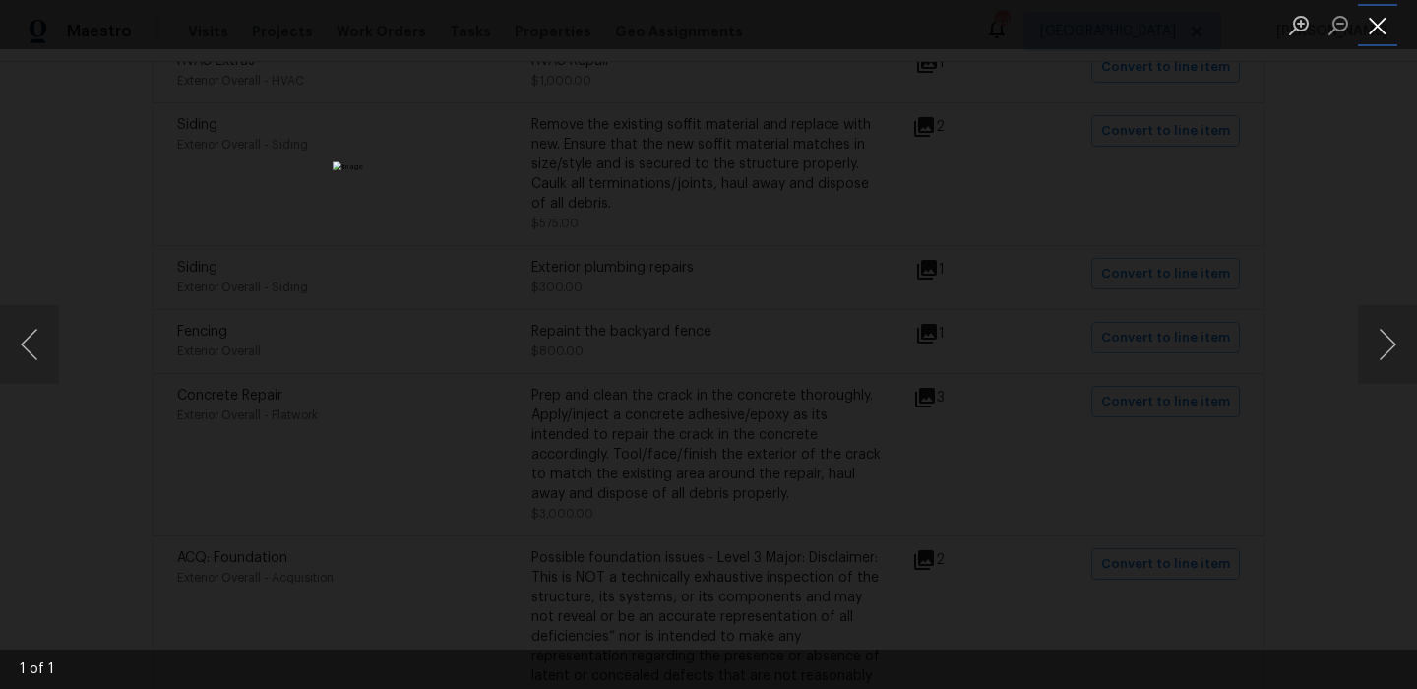
click at [1386, 34] on button "Close lightbox" at bounding box center [1377, 25] width 39 height 34
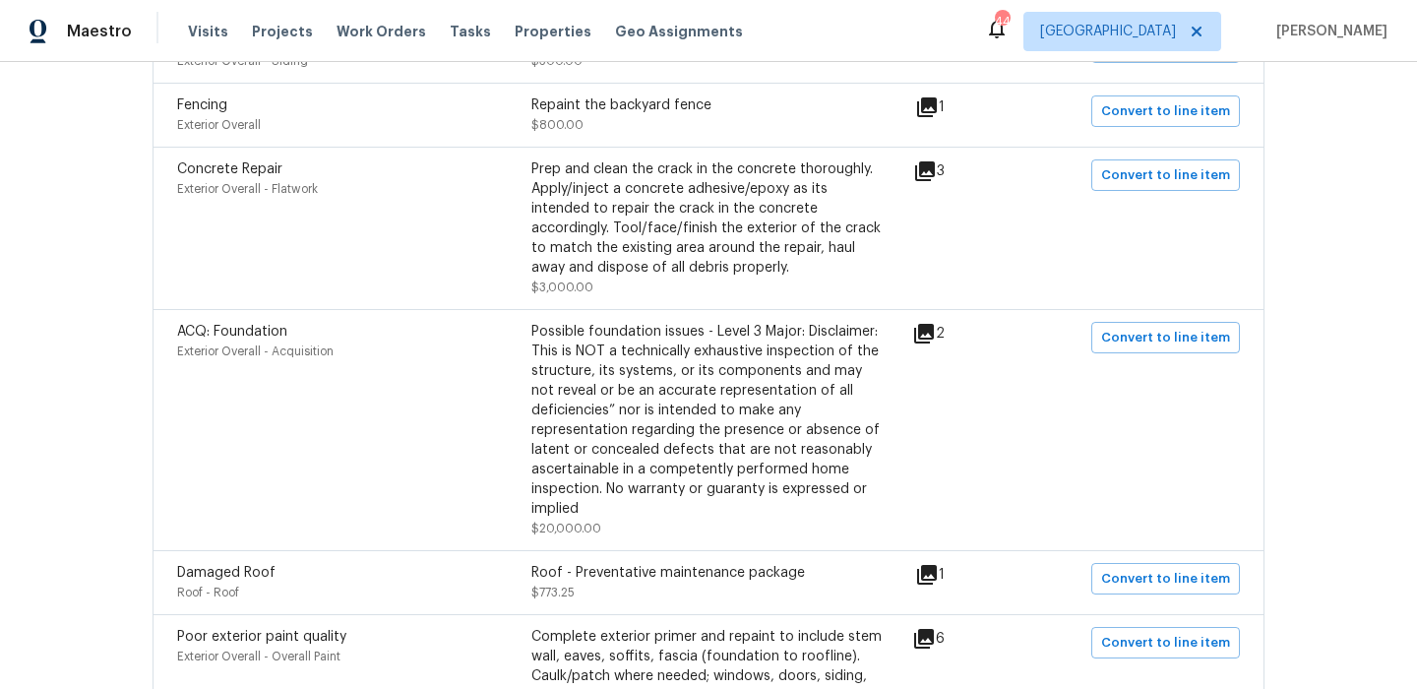
scroll to position [1569, 0]
click at [937, 175] on icon at bounding box center [925, 169] width 24 height 24
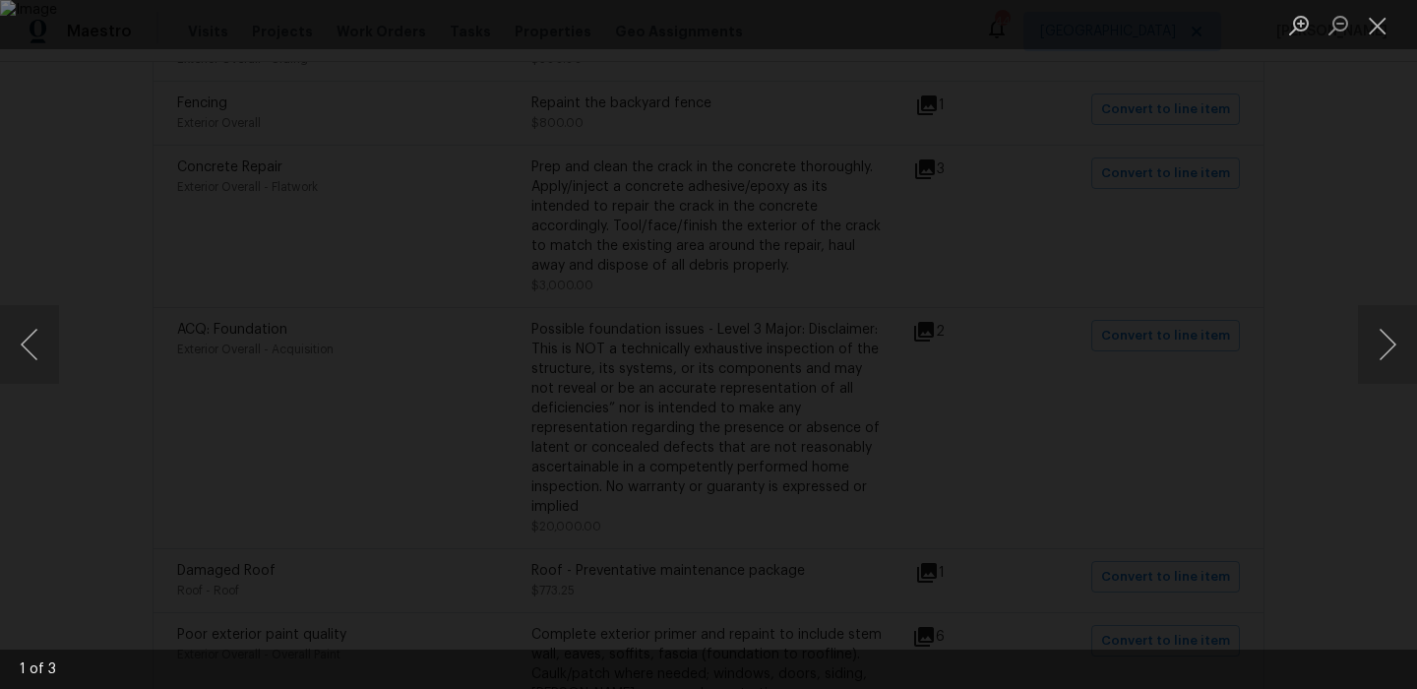
click at [1357, 347] on div "Lightbox" at bounding box center [708, 344] width 1417 height 689
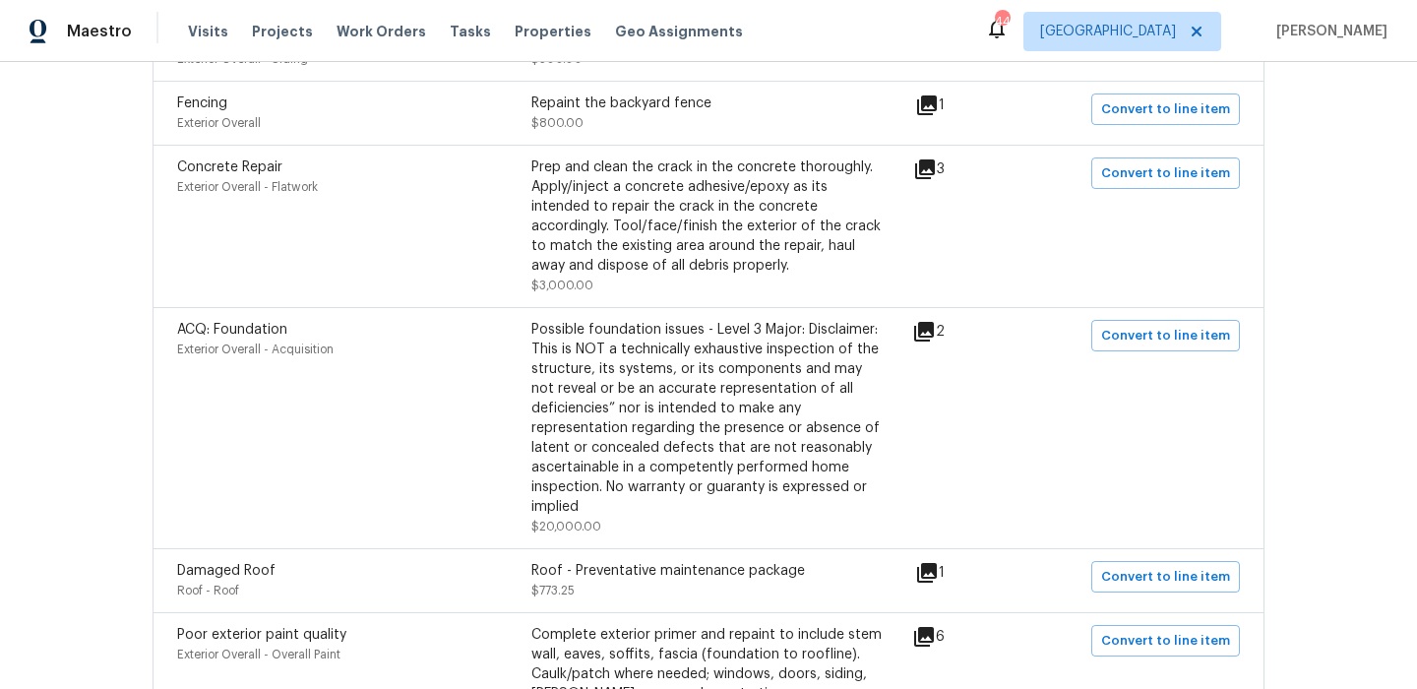
click at [930, 169] on icon at bounding box center [925, 169] width 20 height 20
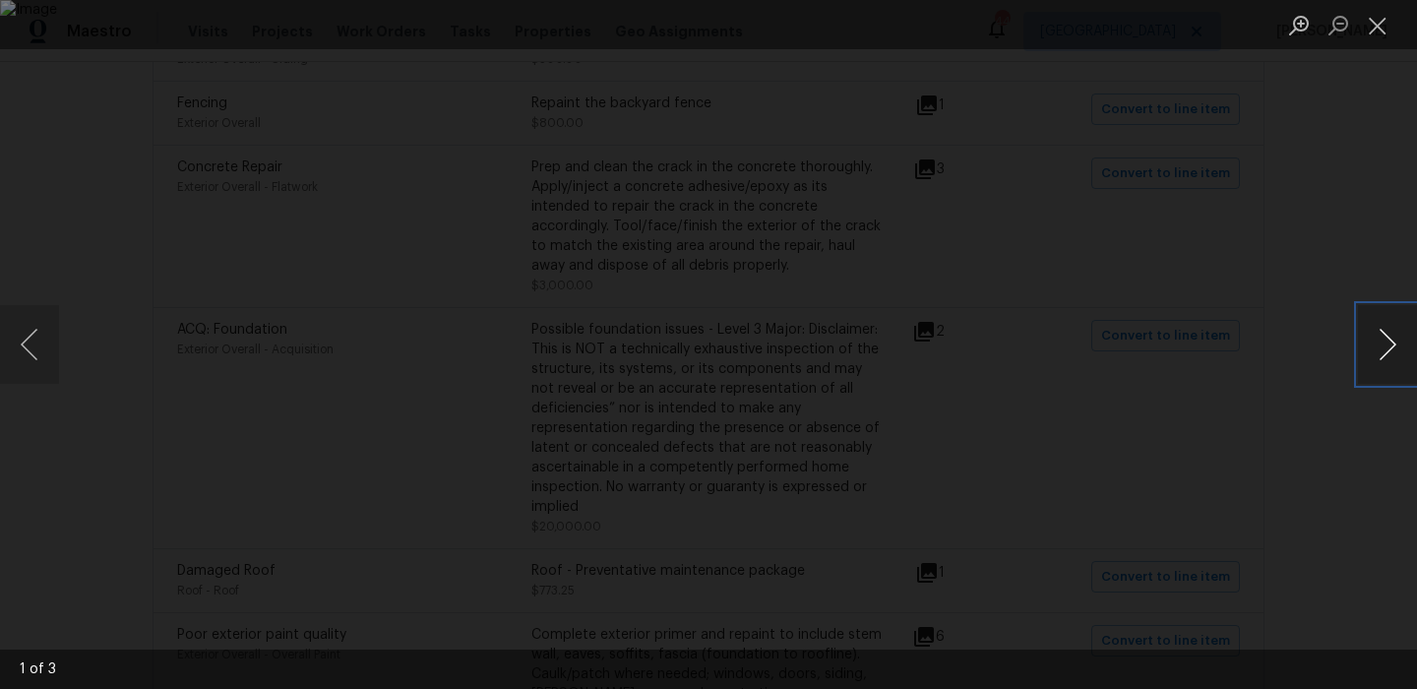
click at [1399, 336] on button "Next image" at bounding box center [1387, 344] width 59 height 79
click at [1378, 32] on button "Close lightbox" at bounding box center [1377, 25] width 39 height 34
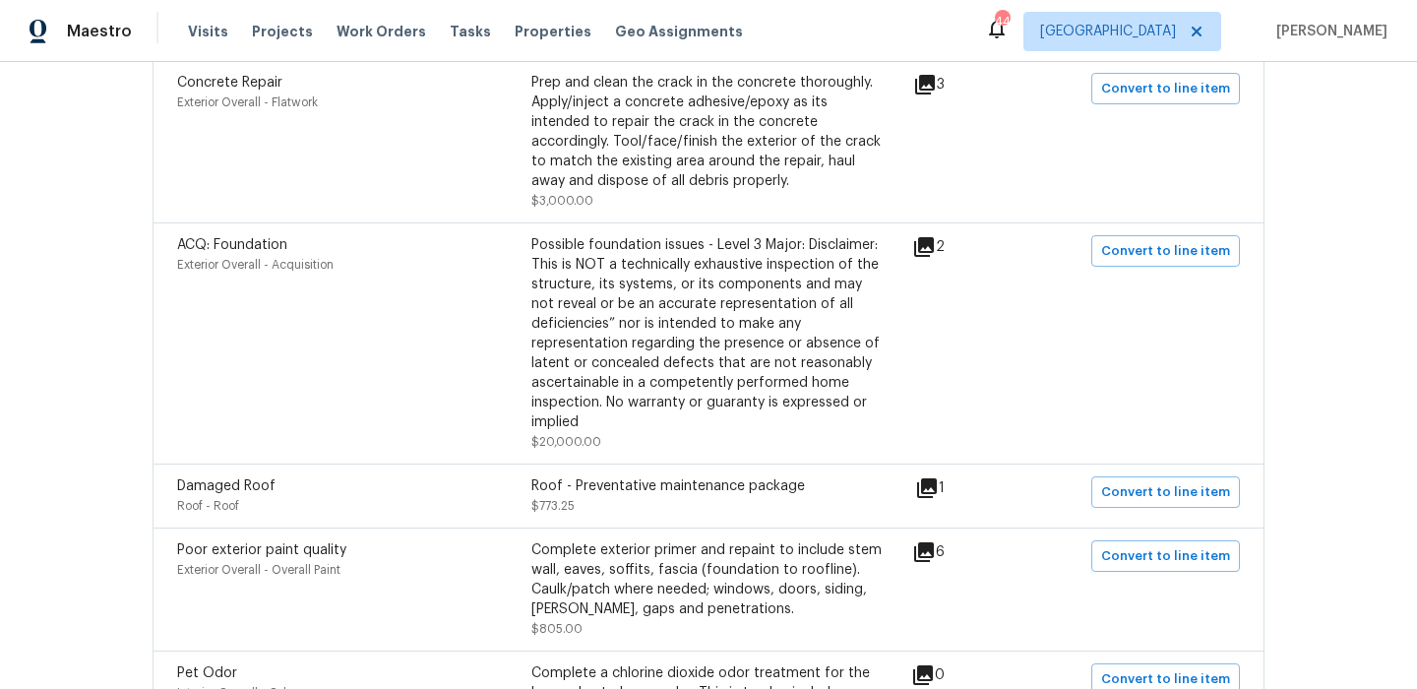
scroll to position [1658, 0]
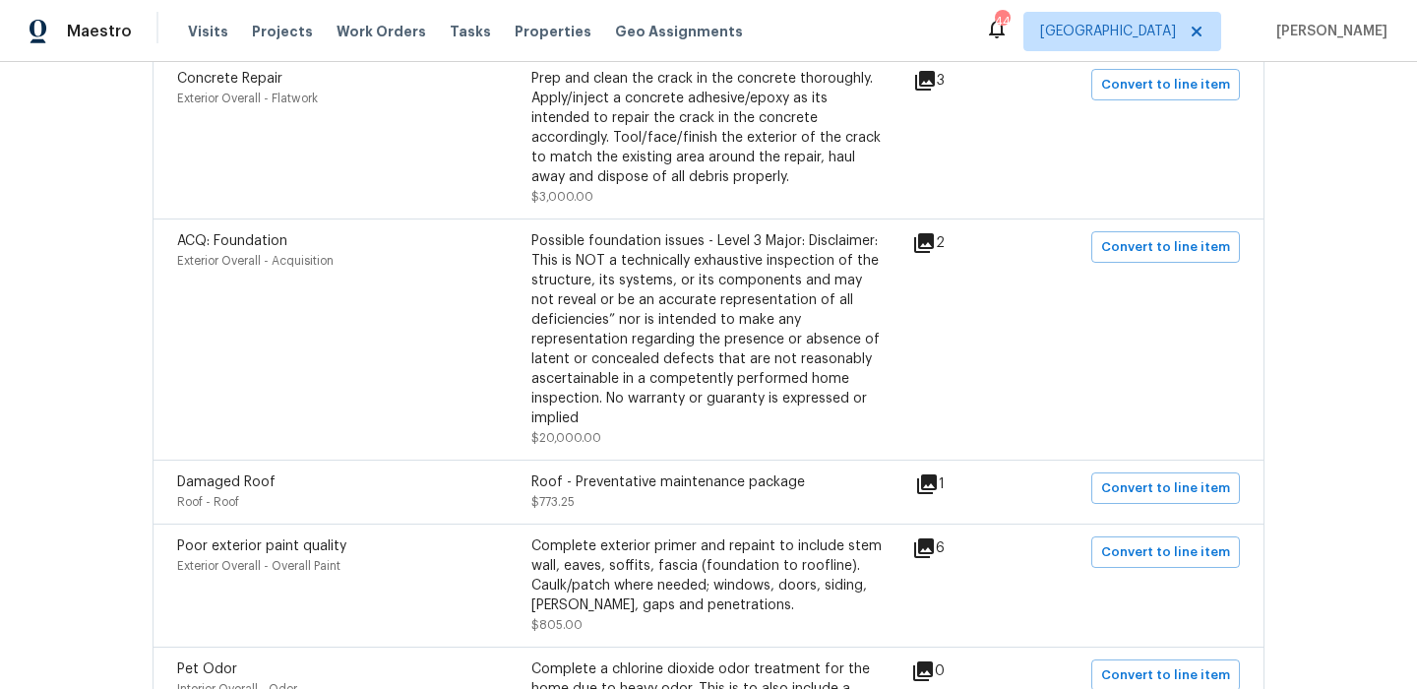
click at [931, 239] on icon at bounding box center [924, 243] width 20 height 20
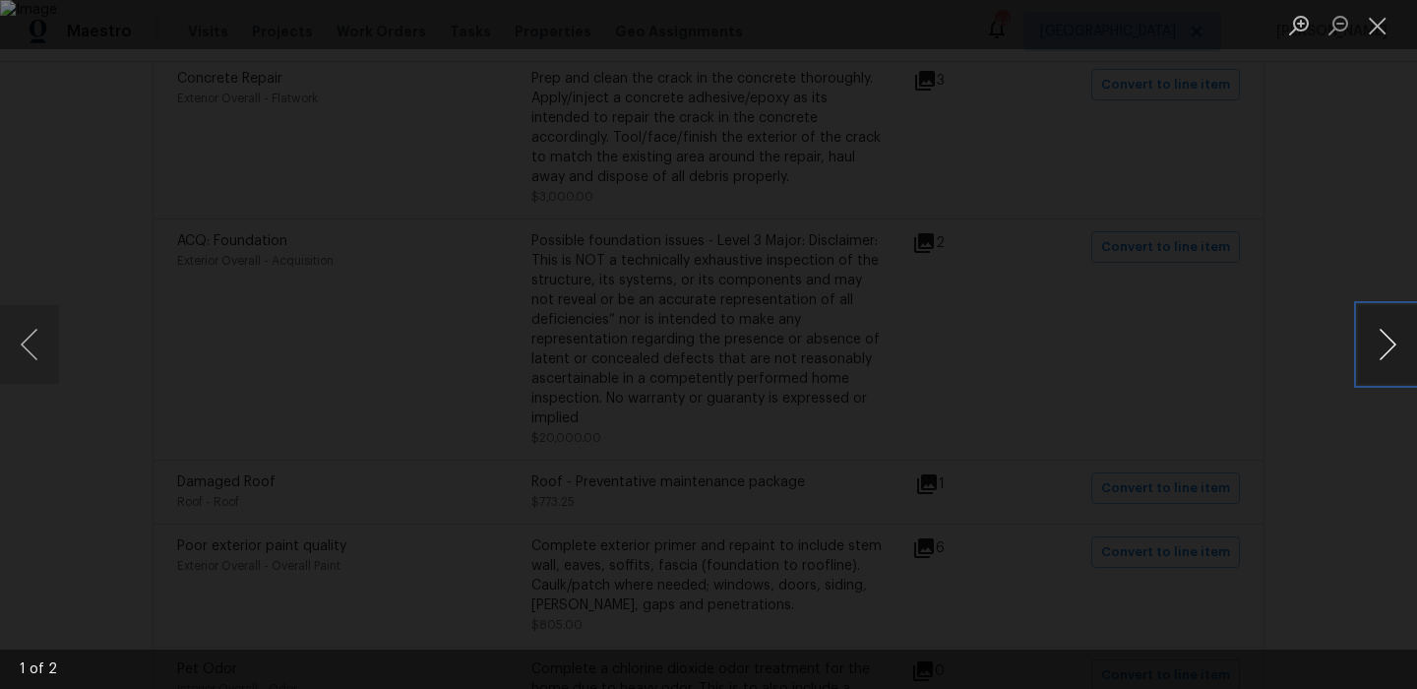
click at [1387, 350] on button "Next image" at bounding box center [1387, 344] width 59 height 79
click at [1388, 19] on button "Close lightbox" at bounding box center [1377, 25] width 39 height 34
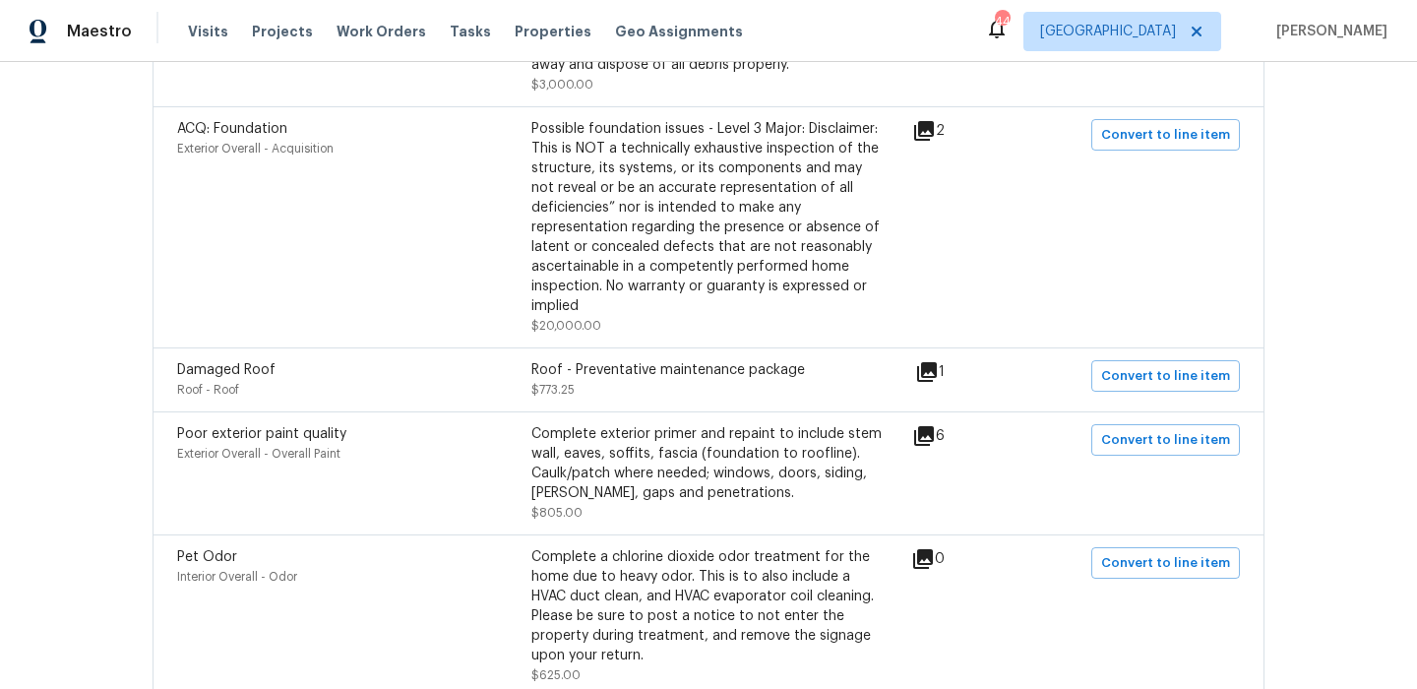
scroll to position [1856, 0]
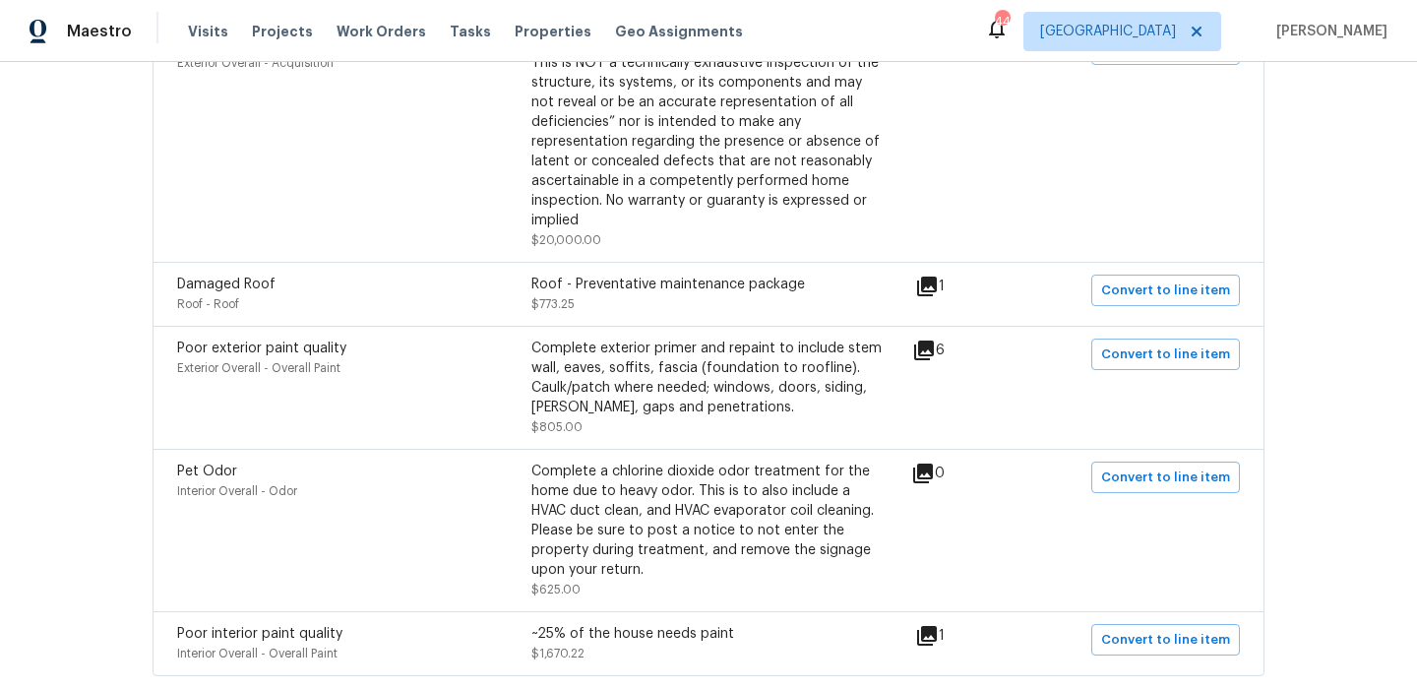
click at [937, 289] on icon at bounding box center [927, 286] width 20 height 20
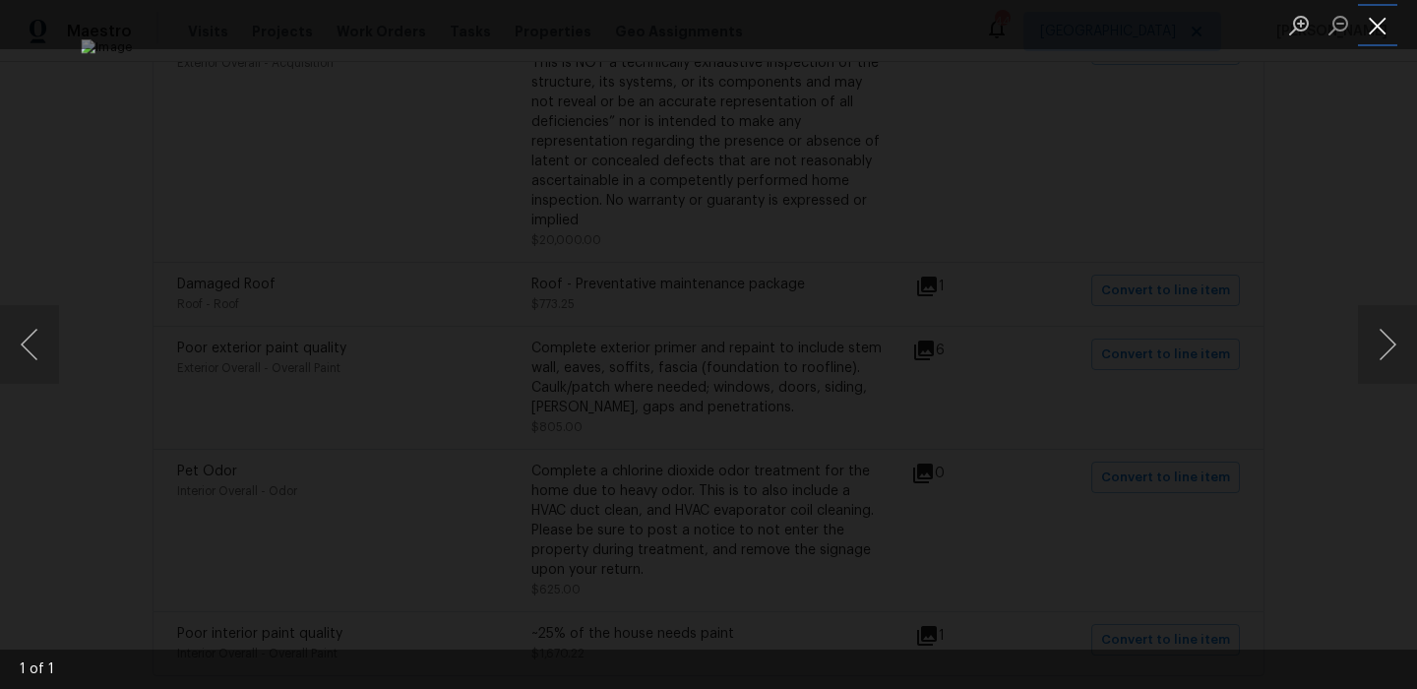
click at [1385, 37] on button "Close lightbox" at bounding box center [1377, 25] width 39 height 34
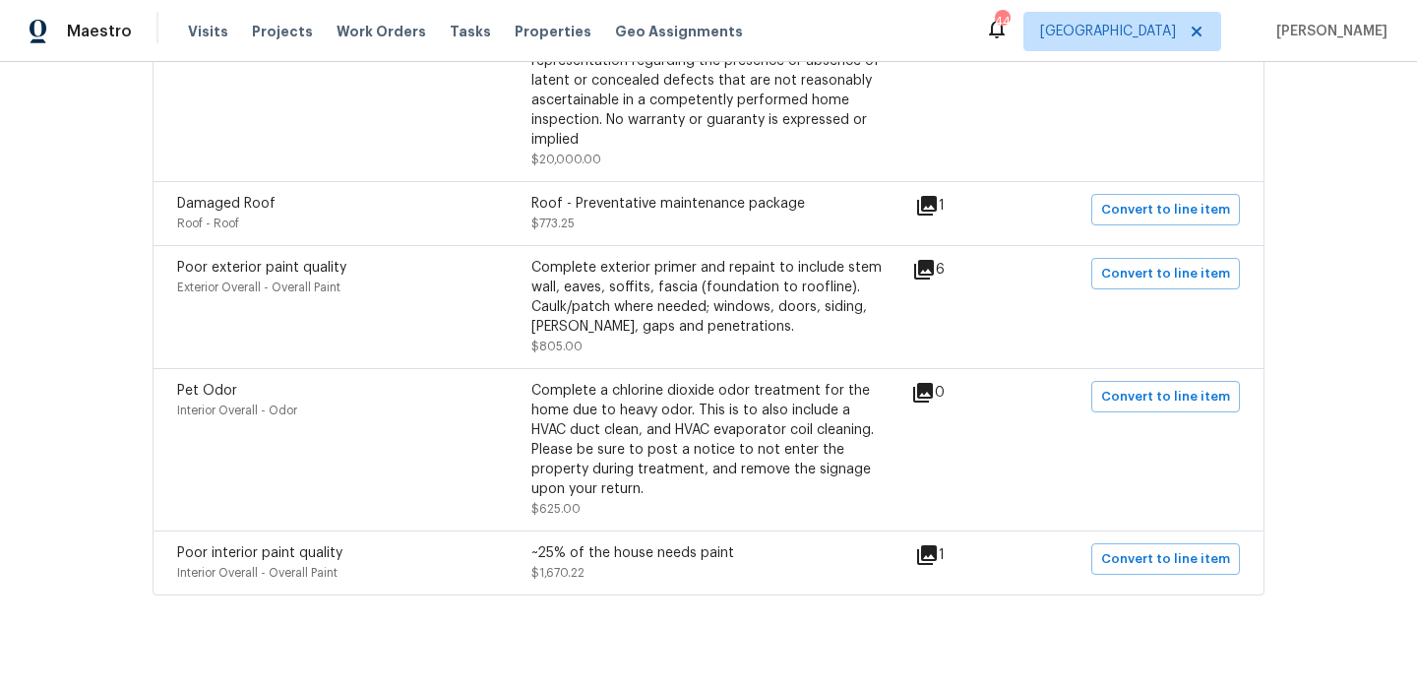
scroll to position [1969, 0]
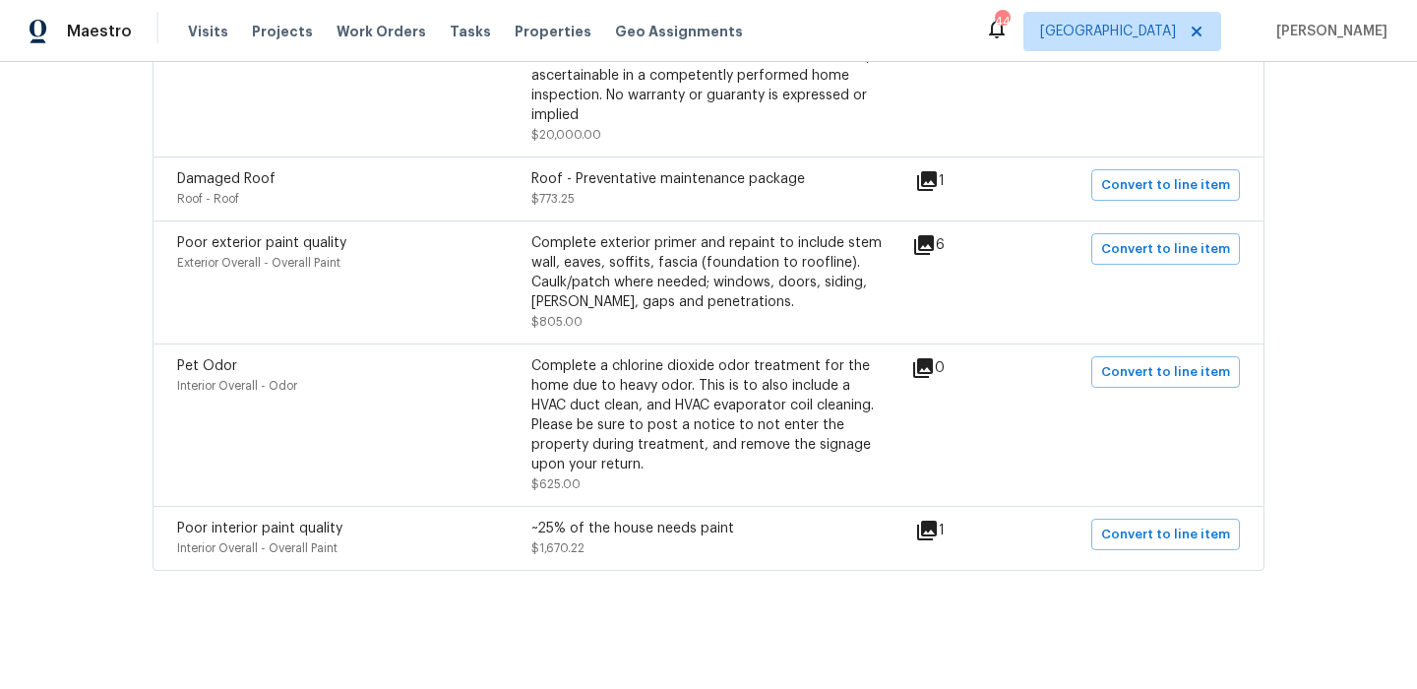
click at [934, 247] on icon at bounding box center [924, 245] width 20 height 20
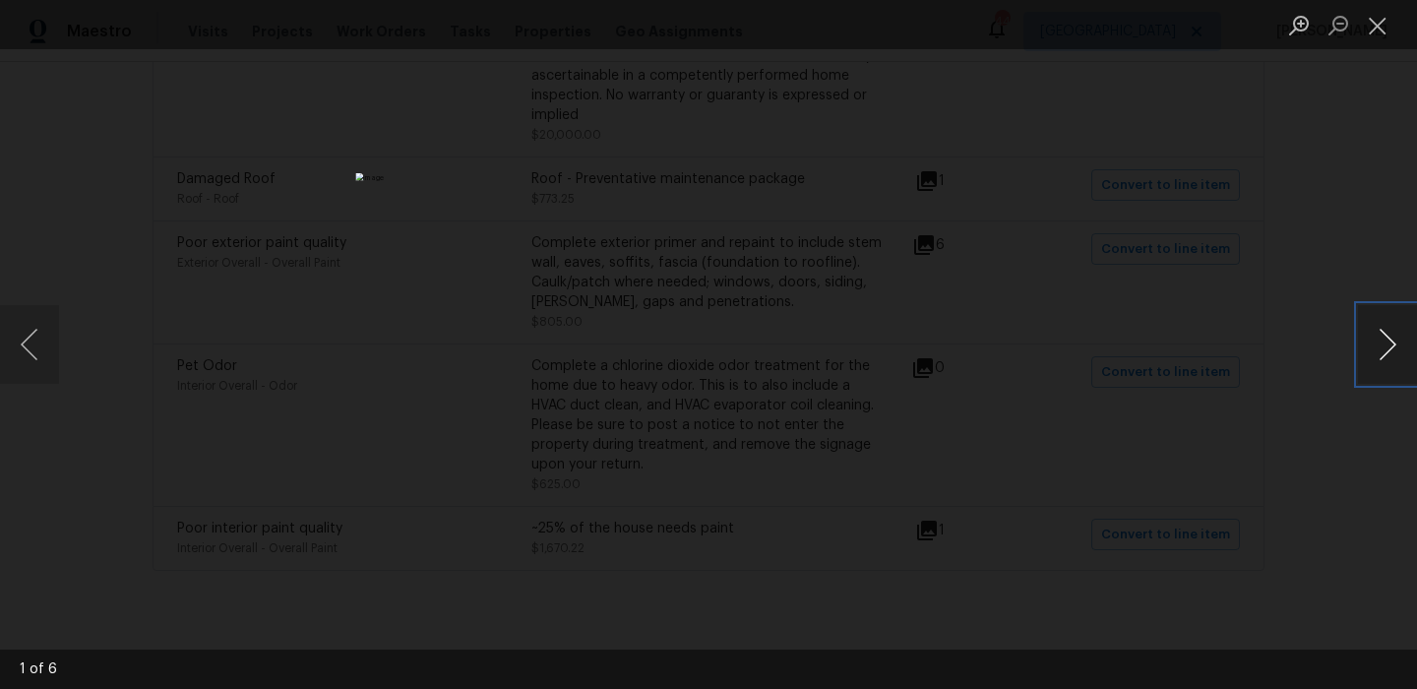
click at [1383, 348] on button "Next image" at bounding box center [1387, 344] width 59 height 79
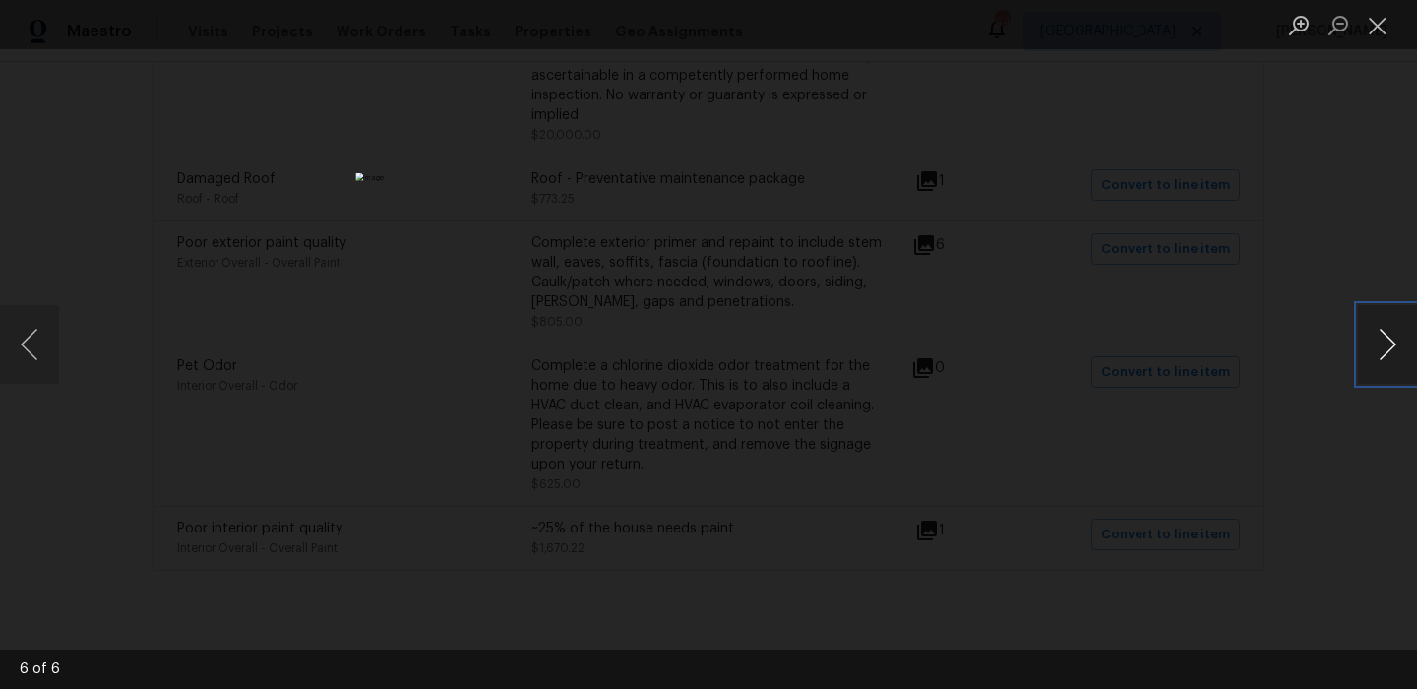
click at [1383, 348] on button "Next image" at bounding box center [1387, 344] width 59 height 79
click at [1381, 38] on button "Close lightbox" at bounding box center [1377, 25] width 39 height 34
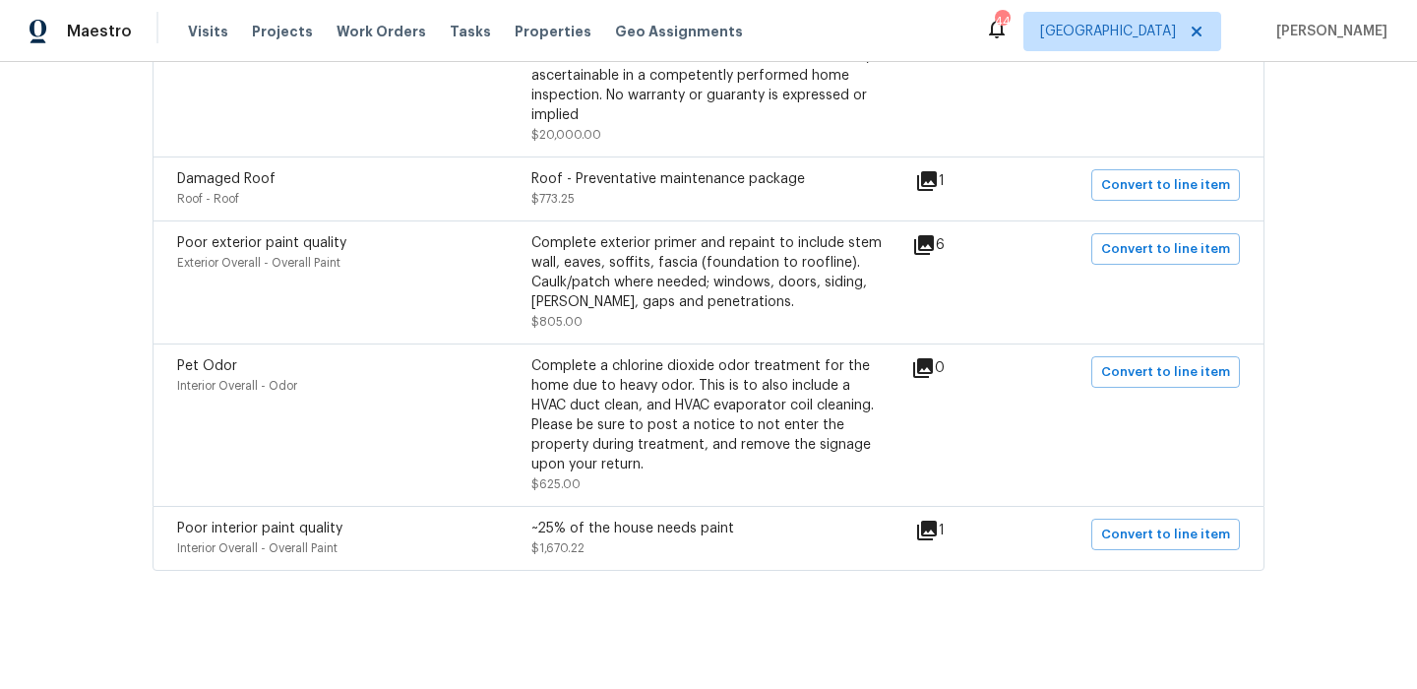
click at [932, 525] on icon at bounding box center [927, 530] width 20 height 20
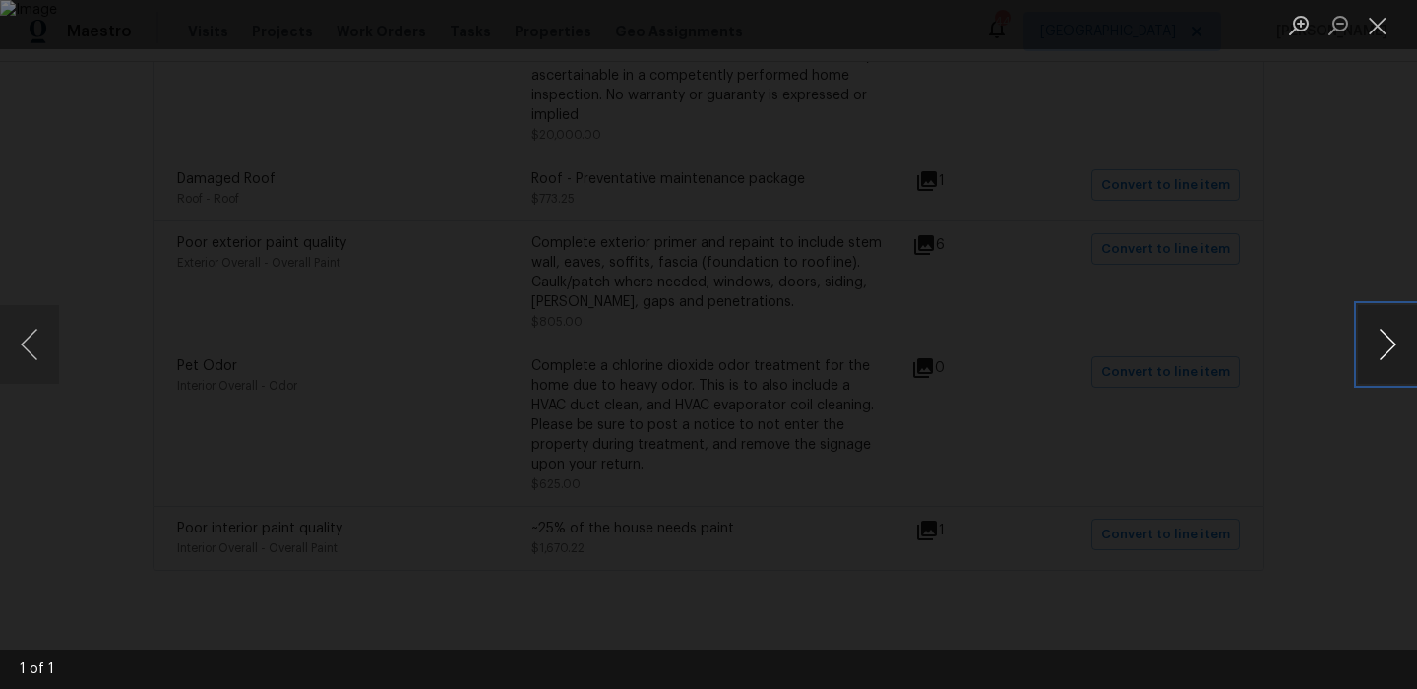
click at [1383, 331] on button "Next image" at bounding box center [1387, 344] width 59 height 79
click at [1374, 15] on button "Close lightbox" at bounding box center [1377, 25] width 39 height 34
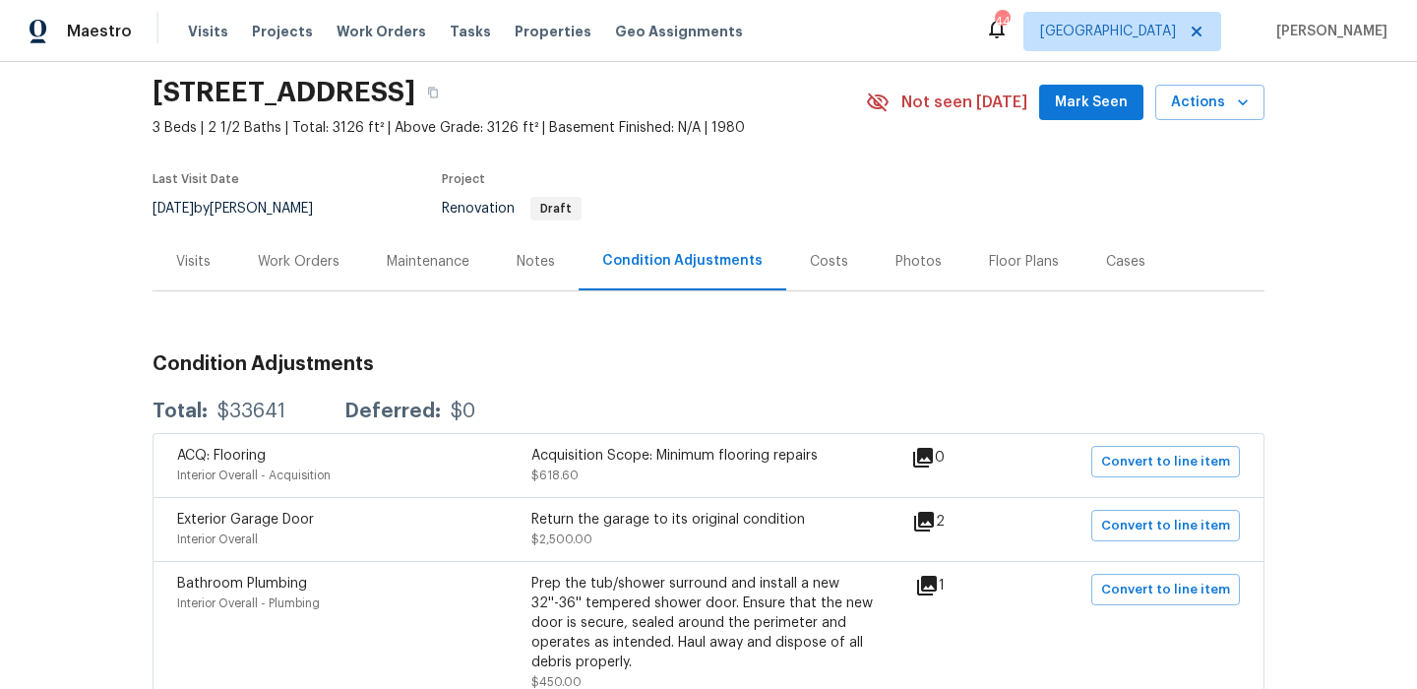
scroll to position [0, 0]
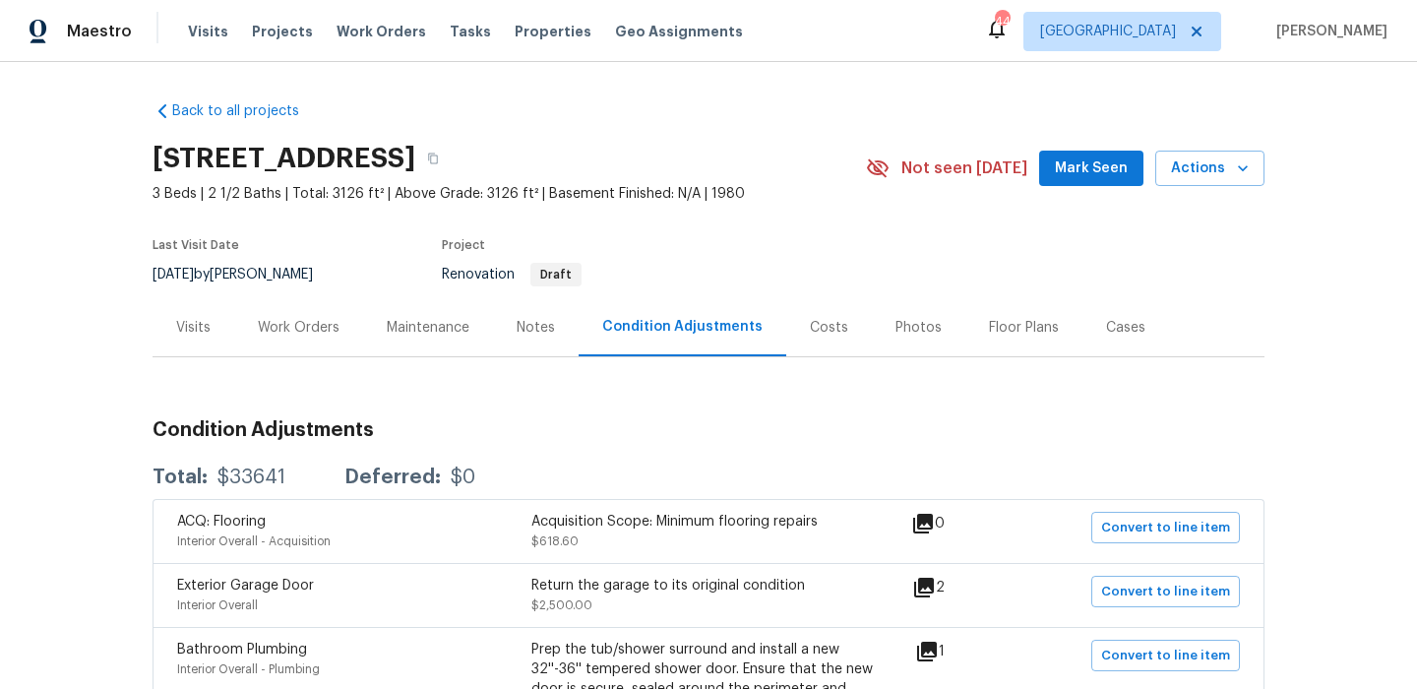
click at [213, 307] on div "Visits" at bounding box center [194, 327] width 82 height 58
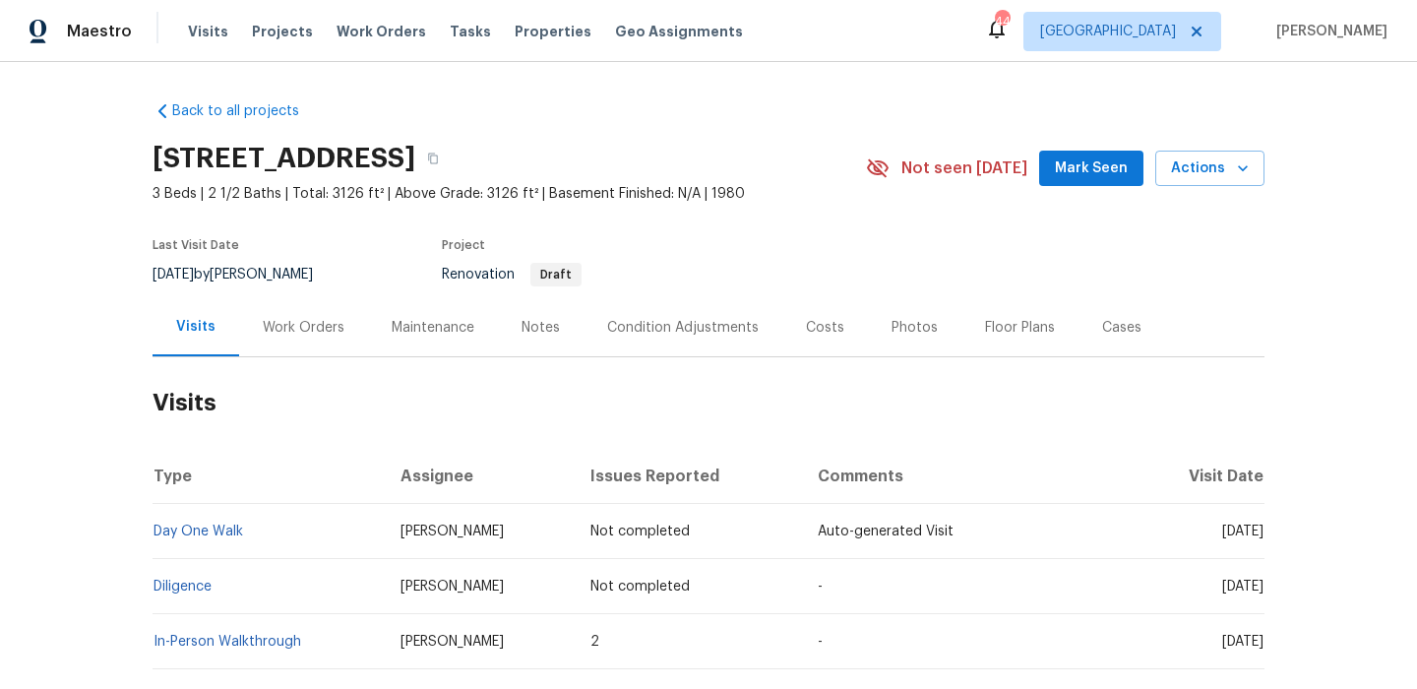
scroll to position [114, 0]
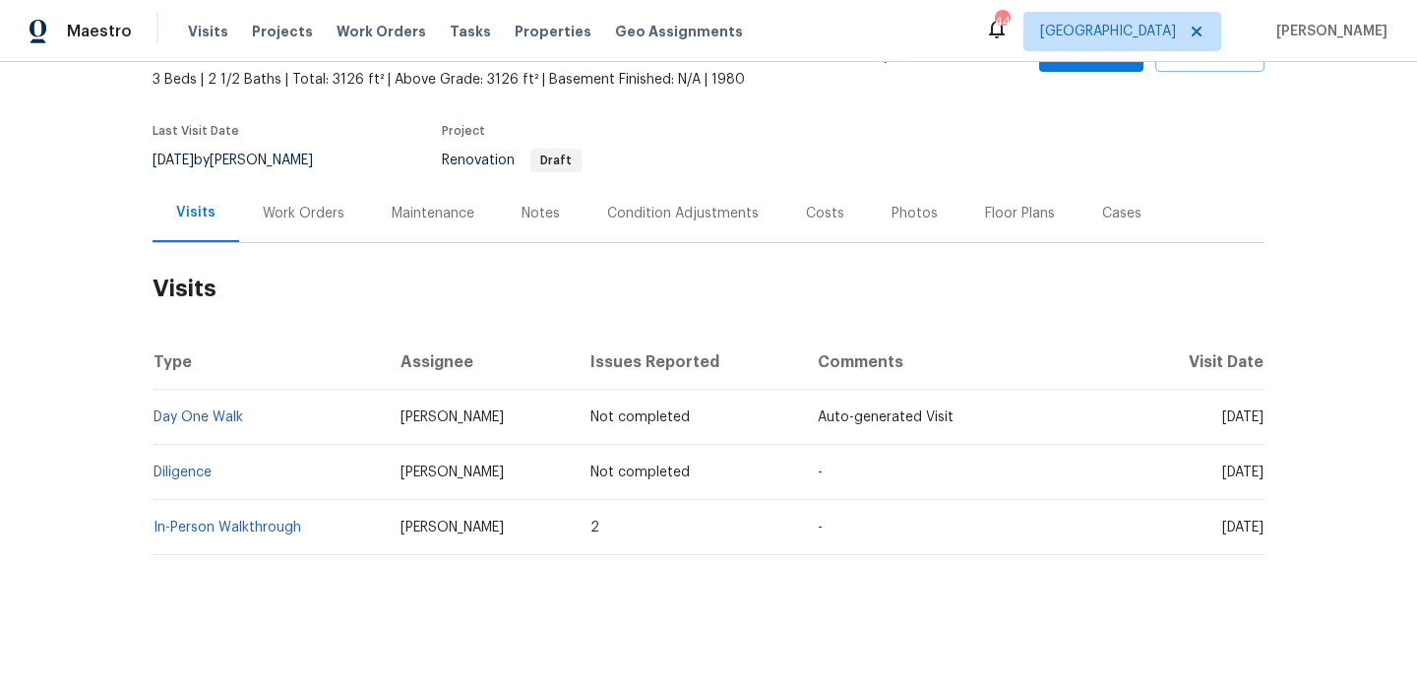
click at [275, 519] on td "In-Person Walkthrough" at bounding box center [269, 527] width 232 height 55
click at [266, 526] on link "In-Person Walkthrough" at bounding box center [227, 527] width 148 height 14
